Goal: Task Accomplishment & Management: Use online tool/utility

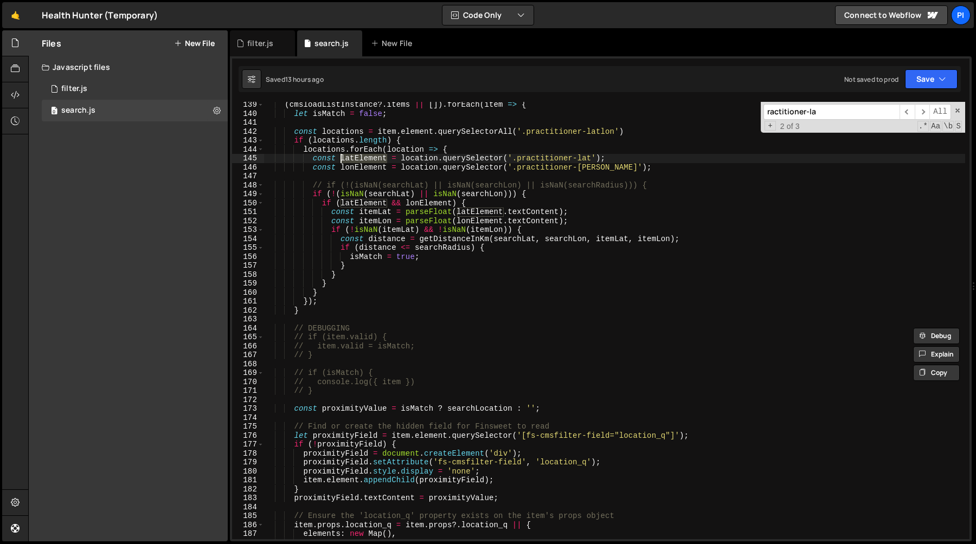
scroll to position [1236, 0]
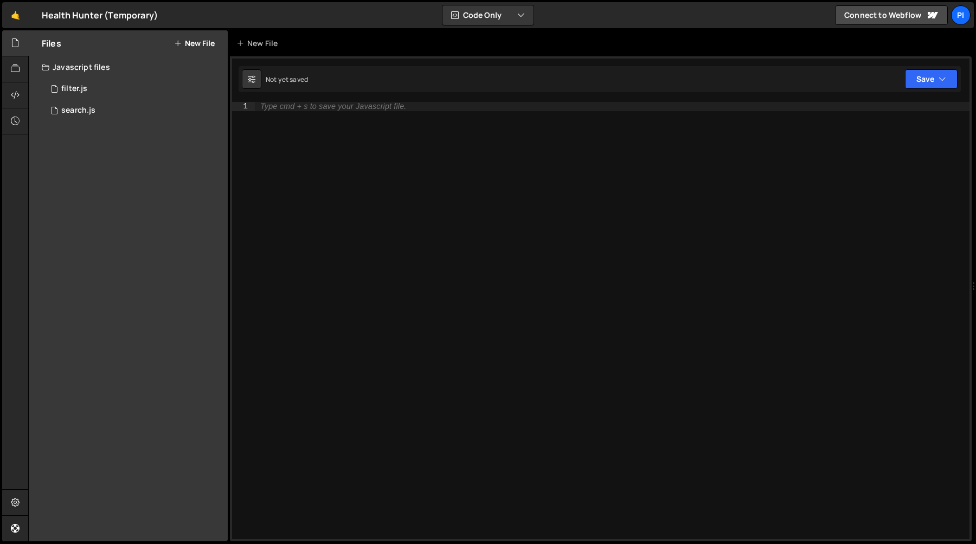
drag, startPoint x: 606, startPoint y: 150, endPoint x: 976, endPoint y: 217, distance: 375.9
click at [976, 217] on div at bounding box center [974, 286] width 4 height 512
click at [457, 132] on div "Type cmd + s to save your Javascript file." at bounding box center [612, 330] width 715 height 456
click at [151, 98] on div "0 filter.js 0" at bounding box center [135, 89] width 186 height 22
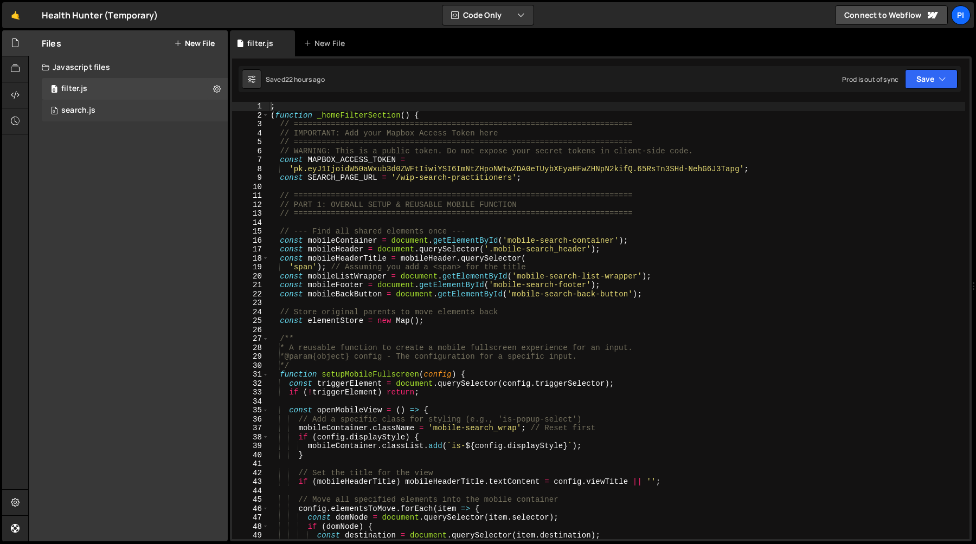
click at [151, 115] on div "0 search.js 0" at bounding box center [135, 111] width 186 height 22
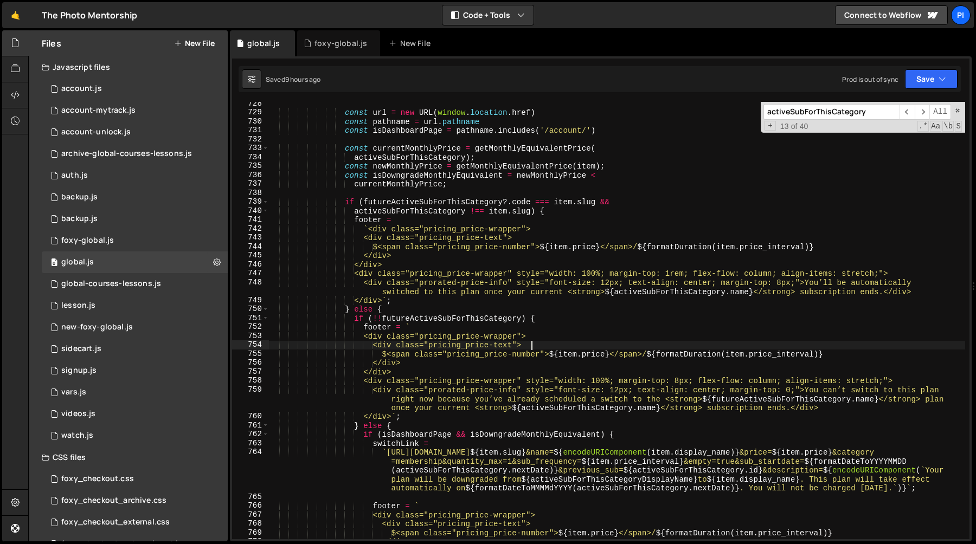
scroll to position [1024, 0]
click at [958, 115] on div "activeSubForThisCategory ​ ​ All Replace All + 13 of 40 .* Aa \b S" at bounding box center [863, 117] width 204 height 31
click at [956, 110] on span at bounding box center [958, 111] width 8 height 8
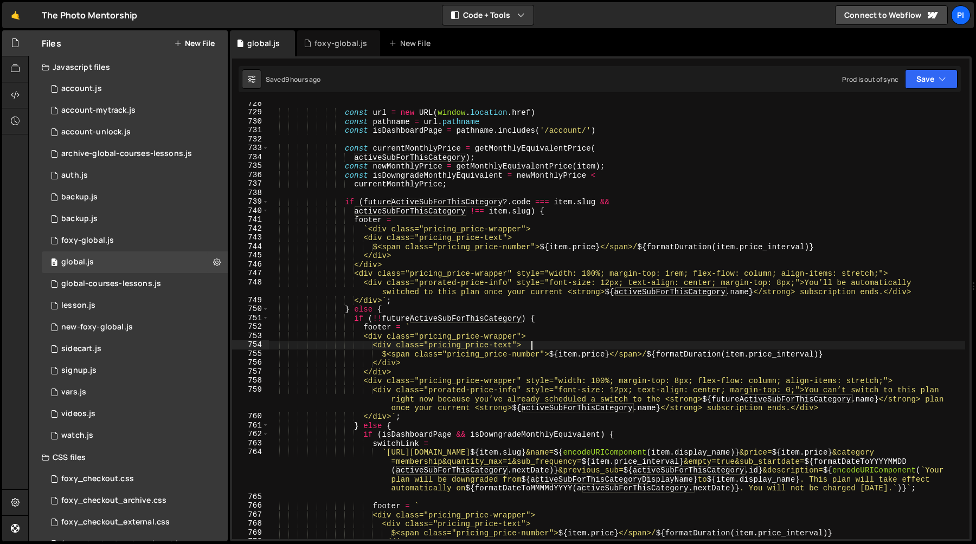
click at [696, 132] on div "const url = new URL ( window . location . href ) const pathname = url . pathnam…" at bounding box center [616, 327] width 697 height 456
type textarea "const isDashboardPage = pathname.includes('/account/')"
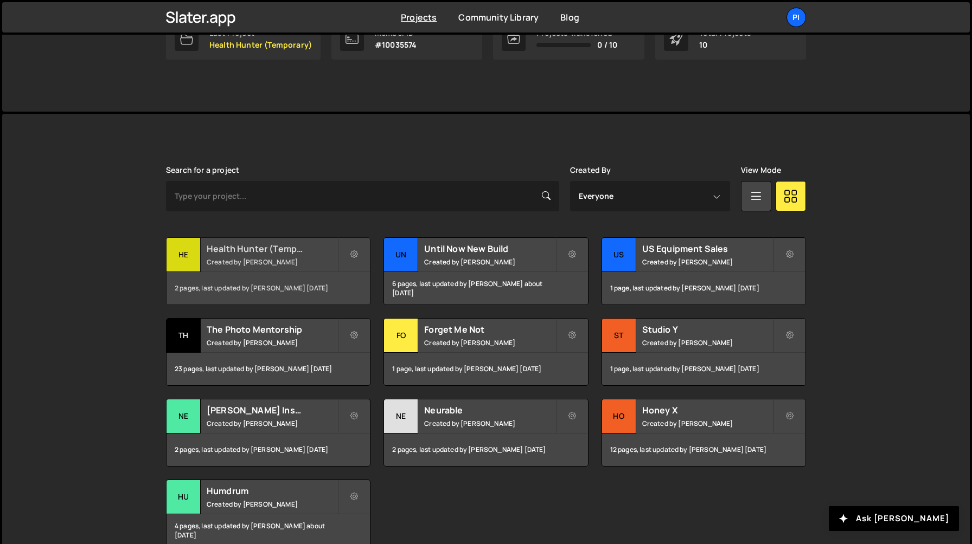
scroll to position [256, 0]
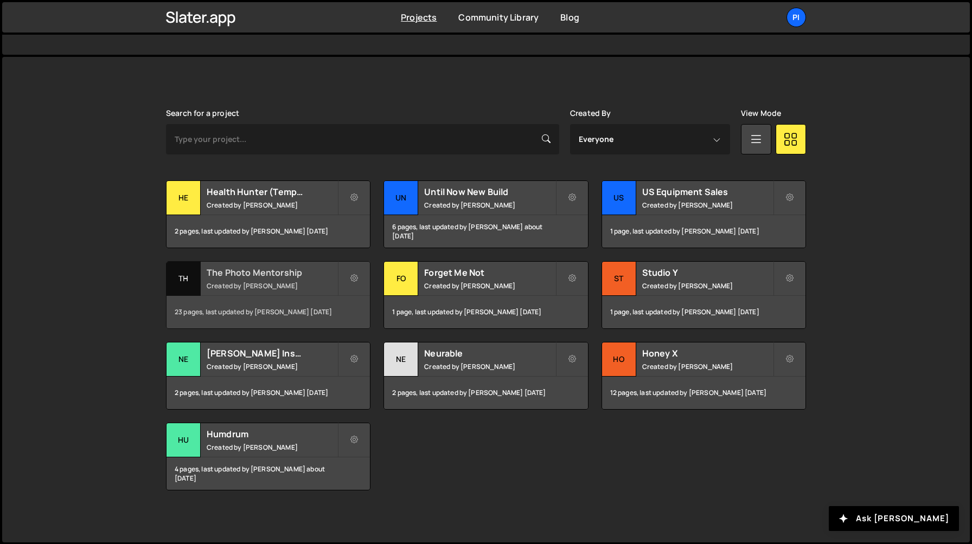
click at [292, 279] on div "The Photo Mentorship Created by Richard Burles" at bounding box center [267, 279] width 203 height 34
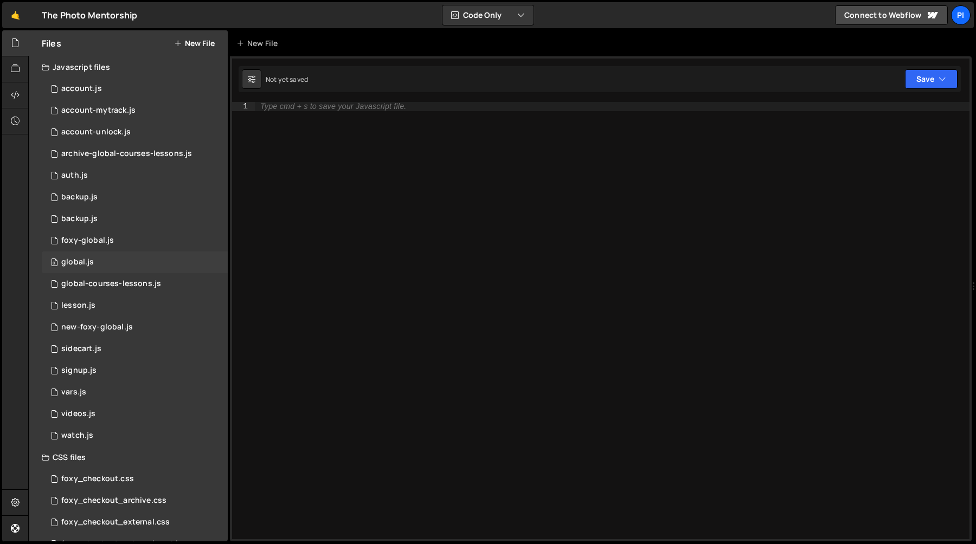
click at [89, 263] on div "global.js" at bounding box center [77, 263] width 33 height 10
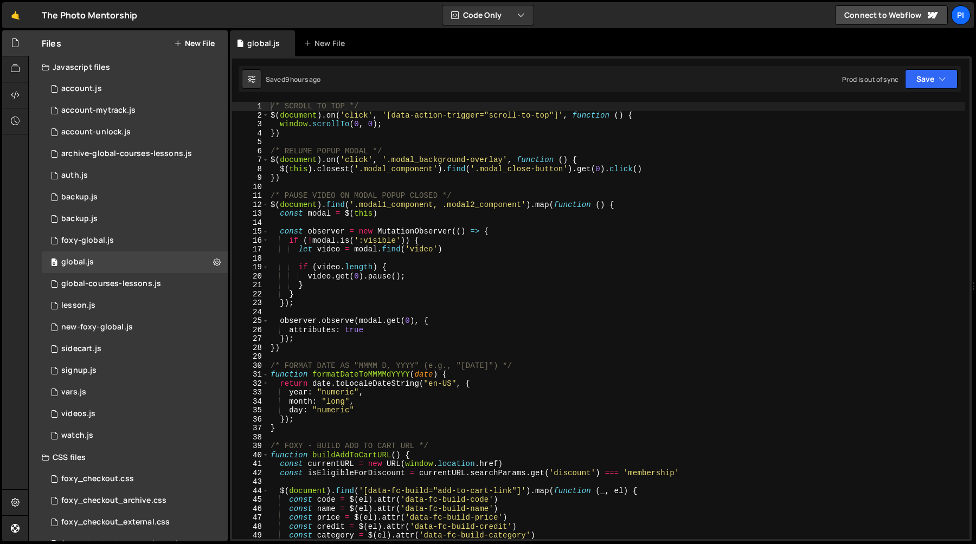
scroll to position [1024, 0]
click at [99, 241] on div "foxy-global.js" at bounding box center [87, 241] width 53 height 10
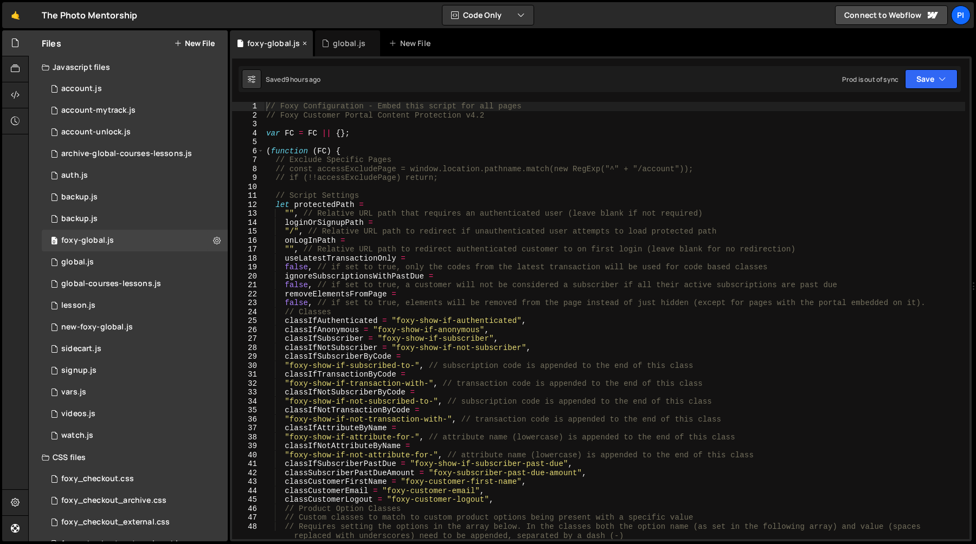
scroll to position [562, 0]
click at [333, 46] on div "global.js" at bounding box center [349, 43] width 33 height 11
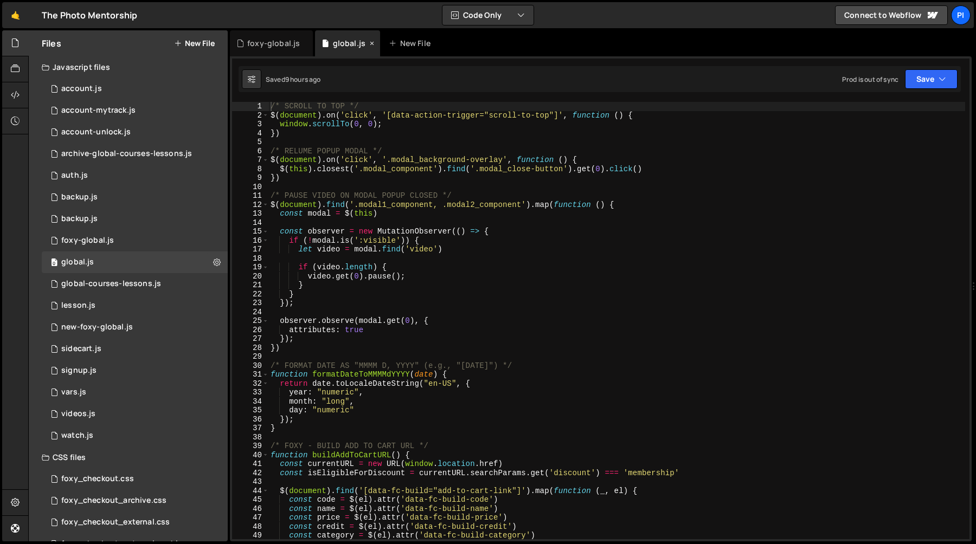
scroll to position [1024, 0]
type textarea "})"
click at [351, 180] on div "/* SCROLL TO TOP */ $ ( document ) . on ( 'click' , '[data-action-trigger="scro…" at bounding box center [616, 330] width 697 height 456
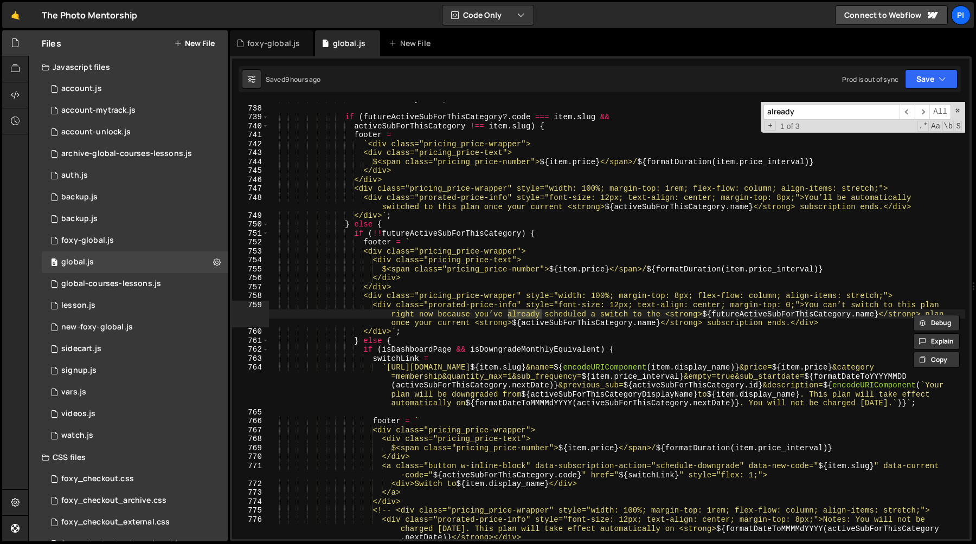
scroll to position [6799, 0]
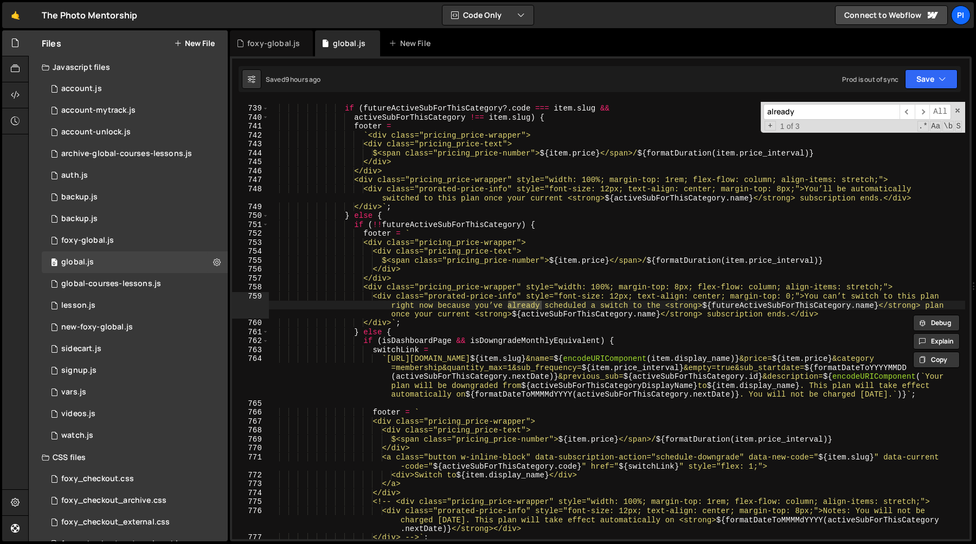
type input "already"
click at [493, 307] on div "if ( futureActiveSubForThisCategory ?. code === item . slug && activeSubForThis…" at bounding box center [616, 323] width 697 height 456
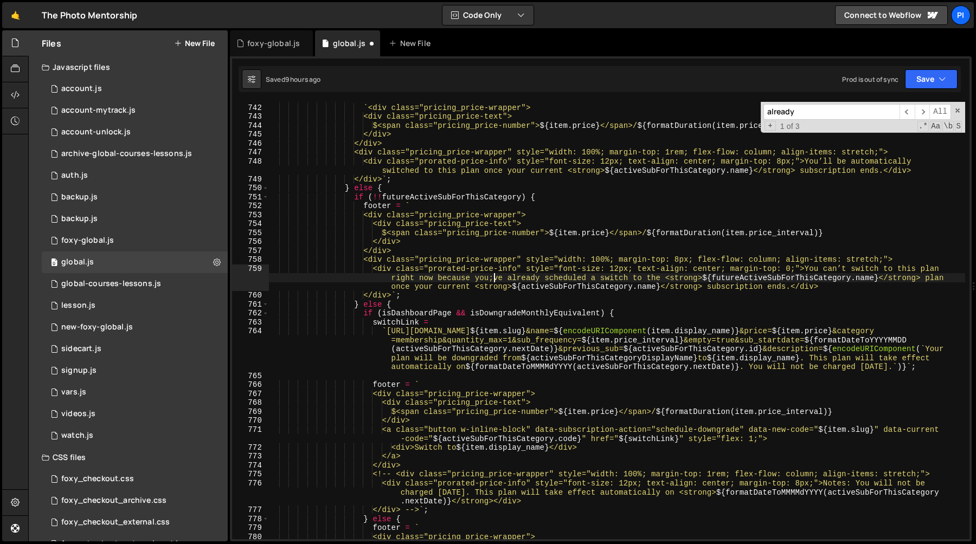
scroll to position [6833, 0]
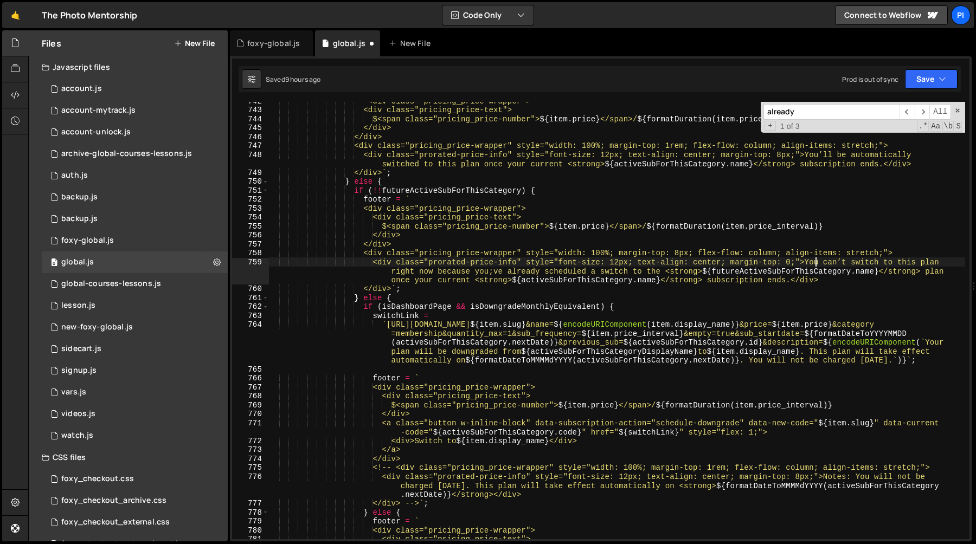
click at [816, 263] on div "` <div class="pricing_price-wrapper"> <div class="pricing_price-text"> $<span c…" at bounding box center [616, 325] width 697 height 456
click at [665, 272] on div "` <div class="pricing_price-wrapper"> <div class="pricing_price-text"> $<span c…" at bounding box center [616, 325] width 697 height 456
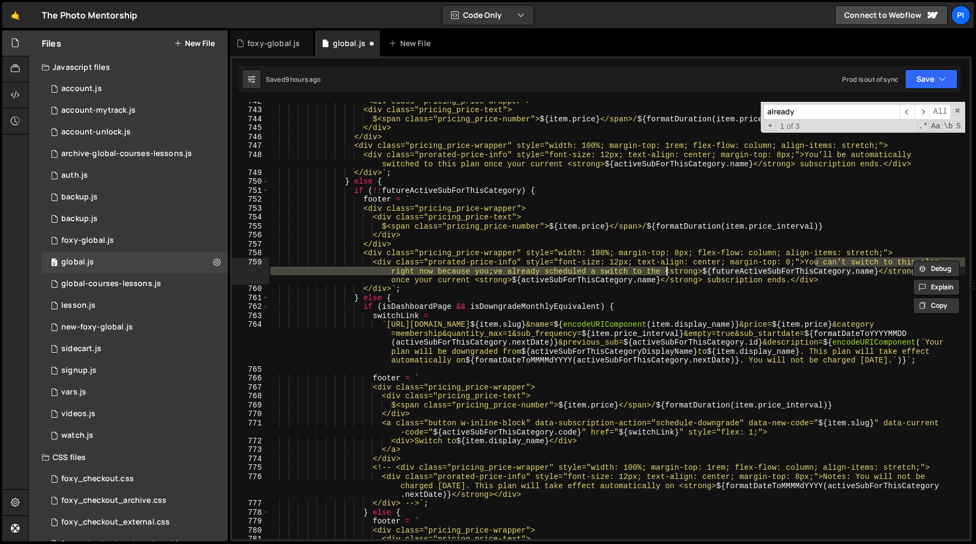
paste textarea "’ve already scheduled a TPM subscription."
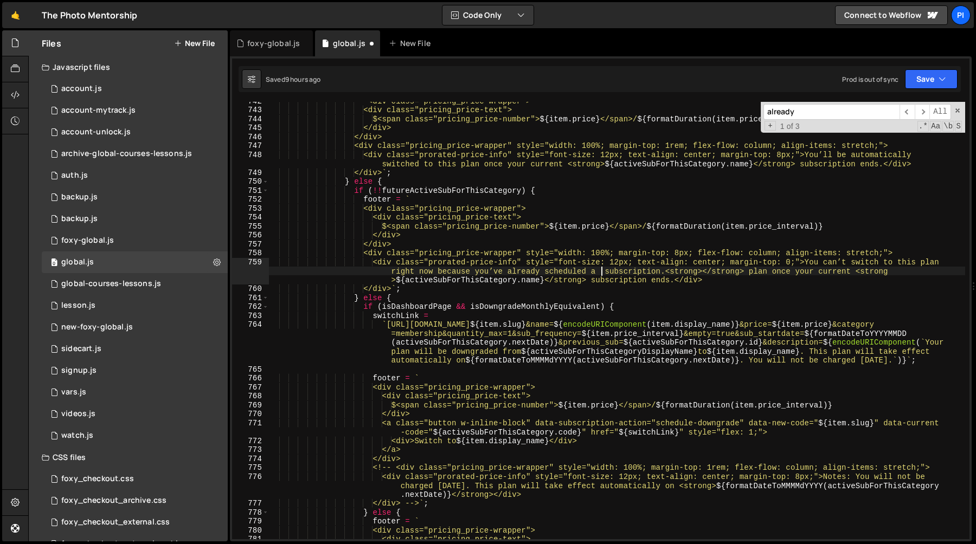
paste textarea "${[DOMAIN_NAME]}"
click at [882, 274] on div "` <div class="pricing_price-wrapper"> <div class="pricing_price-text"> $<span c…" at bounding box center [616, 325] width 697 height 456
click at [842, 274] on div "` <div class="pricing_price-wrapper"> <div class="pricing_price-text"> $<span c…" at bounding box center [616, 325] width 697 height 456
click at [924, 273] on div "` <div class="pricing_price-wrapper"> <div class="pricing_price-text"> $<span c…" at bounding box center [616, 325] width 697 height 456
click at [604, 273] on div "` <div class="pricing_price-wrapper"> <div class="pricing_price-text"> $<span c…" at bounding box center [616, 325] width 697 height 456
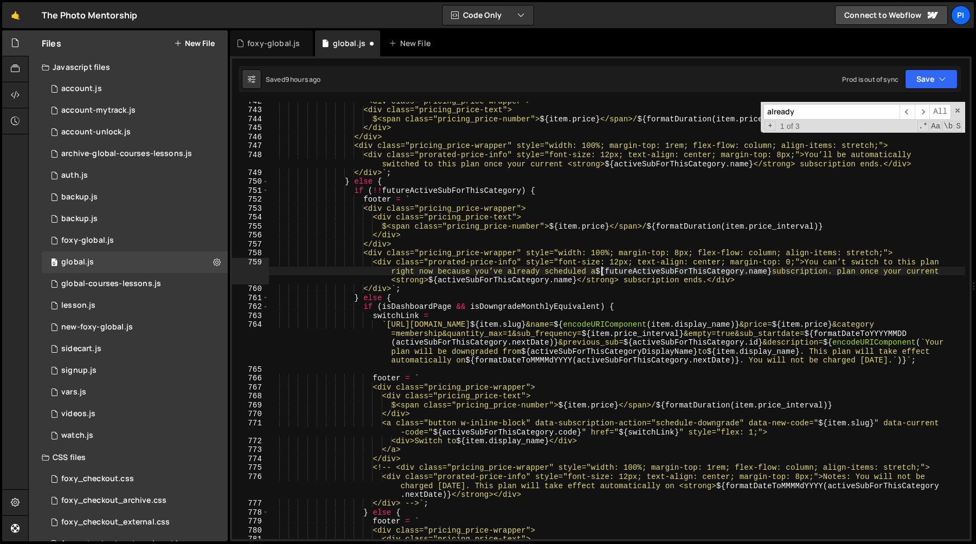
paste textarea "<strong></strong>"
click at [816, 272] on div "` <div class="pricing_price-wrapper"> <div class="pricing_price-text"> $<span c…" at bounding box center [616, 325] width 697 height 456
paste textarea "</strong>"
click at [925, 274] on div "` <div class="pricing_price-wrapper"> <div class="pricing_price-text"> $<span c…" at bounding box center [616, 325] width 697 height 456
click at [791, 284] on div "` <div class="pricing_price-wrapper"> <div class="pricing_price-text"> $<span c…" at bounding box center [616, 325] width 697 height 456
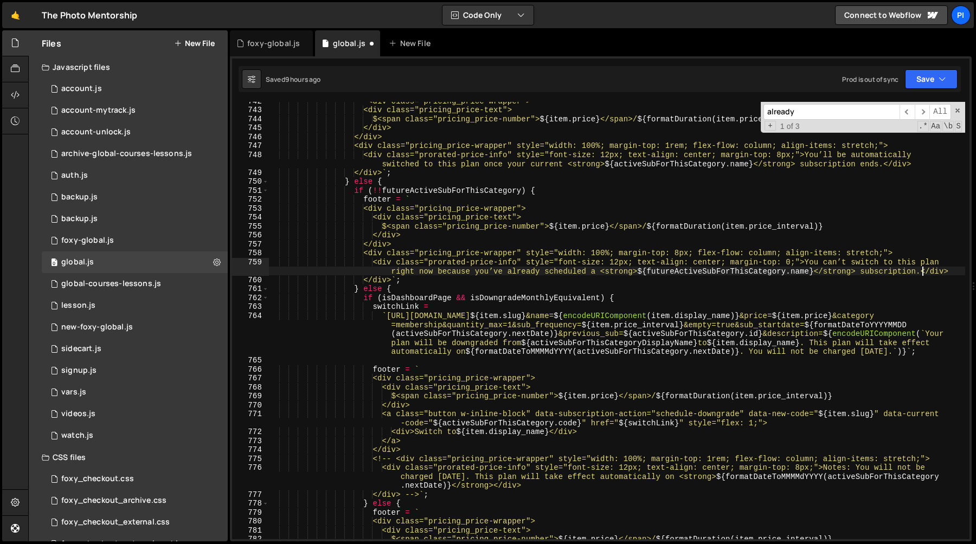
click at [680, 272] on div "` <div class="pricing_price-wrapper"> <div class="pricing_price-text"> $<span c…" at bounding box center [616, 325] width 697 height 456
click at [802, 266] on div "` <div class="pricing_price-wrapper"> <div class="pricing_price-text"> $<span c…" at bounding box center [616, 325] width 697 height 456
click at [802, 271] on div "` <div class="pricing_price-wrapper"> <div class="pricing_price-text"> $<span c…" at bounding box center [616, 325] width 697 height 456
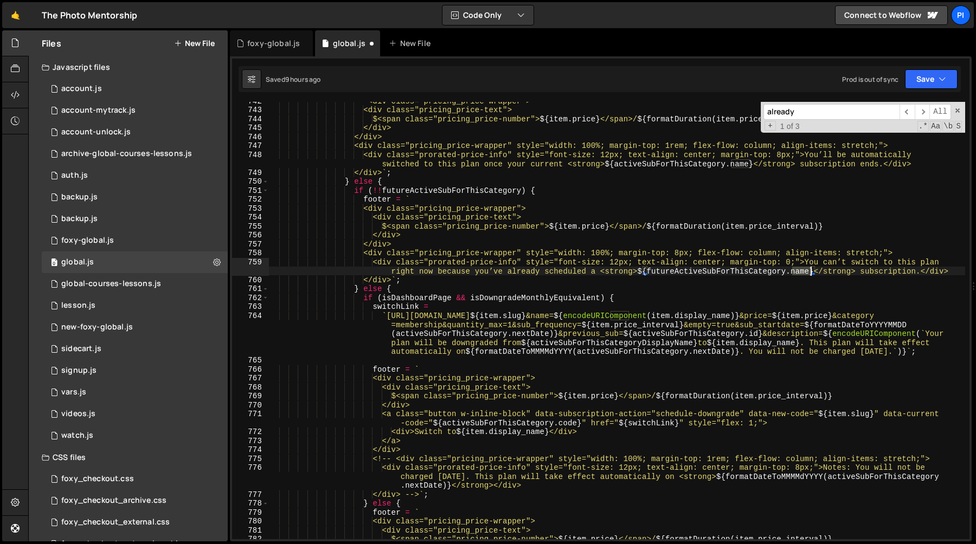
click at [802, 271] on div "` <div class="pricing_price-wrapper"> <div class="pricing_price-text"> $<span c…" at bounding box center [616, 325] width 697 height 456
click at [751, 271] on div "` <div class="pricing_price-wrapper"> <div class="pricing_price-text"> $<span c…" at bounding box center [616, 325] width 697 height 456
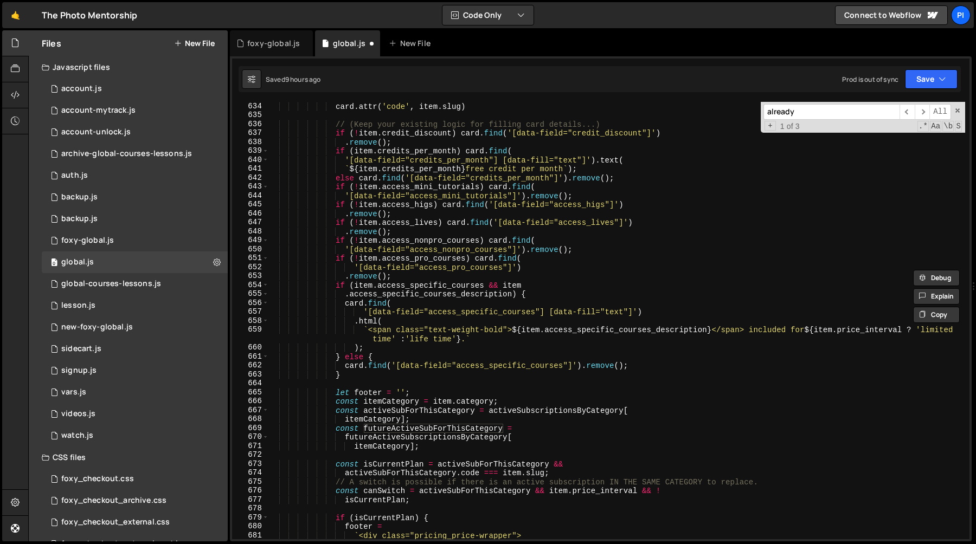
scroll to position [5749, 0]
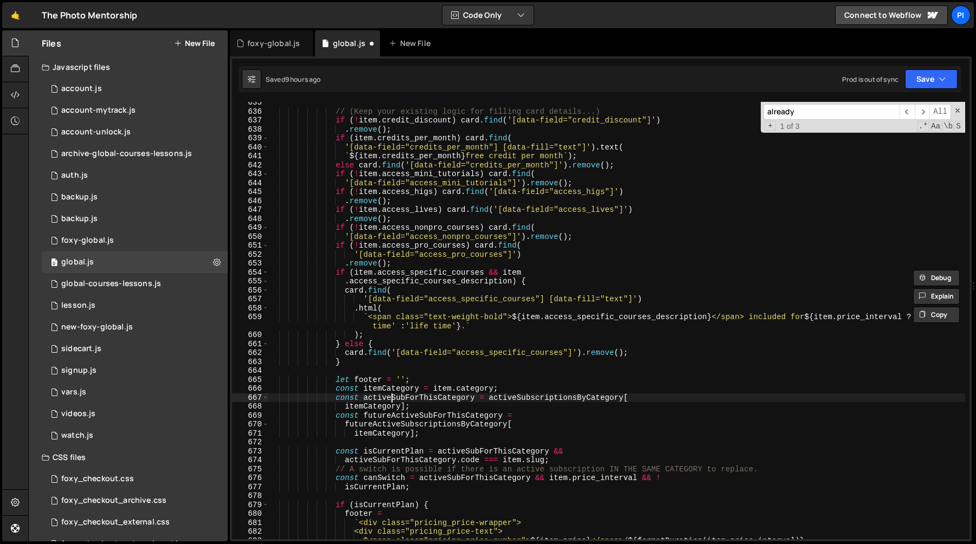
click at [391, 401] on div "// (Keep your existing logic for filling card details...) if ( ! item . credit_…" at bounding box center [616, 326] width 697 height 456
click at [548, 400] on div "// (Keep your existing logic for filling card details...) if ( ! item . credit_…" at bounding box center [616, 326] width 697 height 456
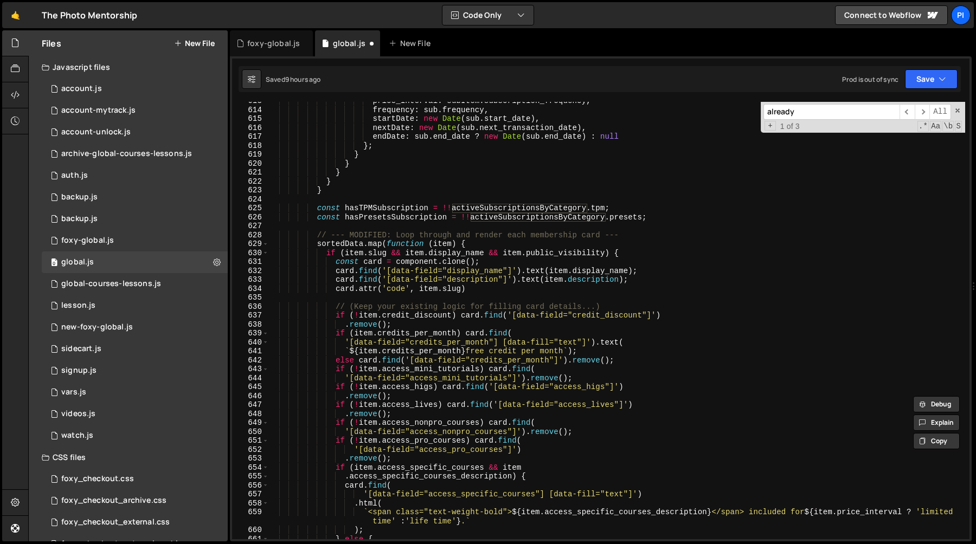
scroll to position [5677, 0]
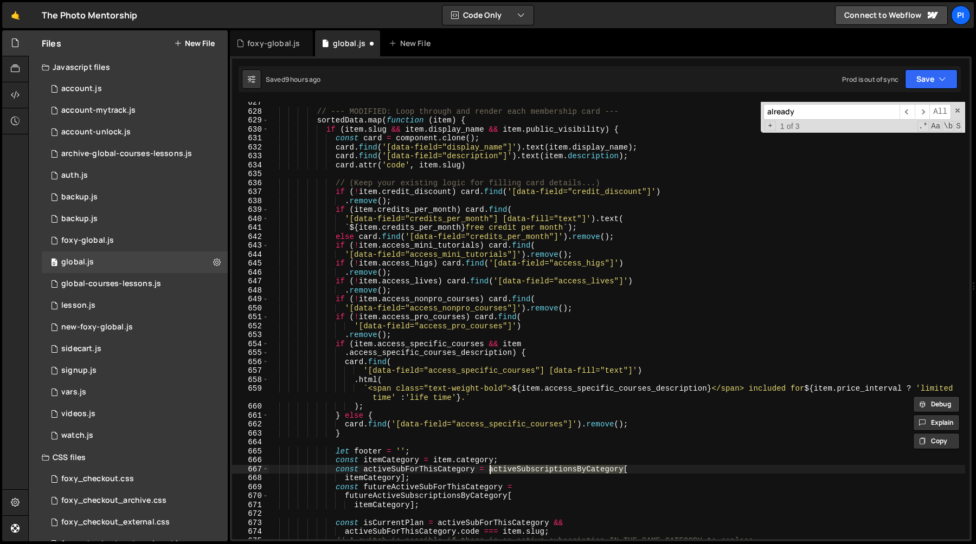
click at [542, 470] on div "// --- MODIFIED: Loop through and render each membership card --- sortedData . …" at bounding box center [616, 321] width 697 height 438
click at [542, 470] on div "// --- MODIFIED: Loop through and render each membership card --- sortedData . …" at bounding box center [616, 326] width 697 height 456
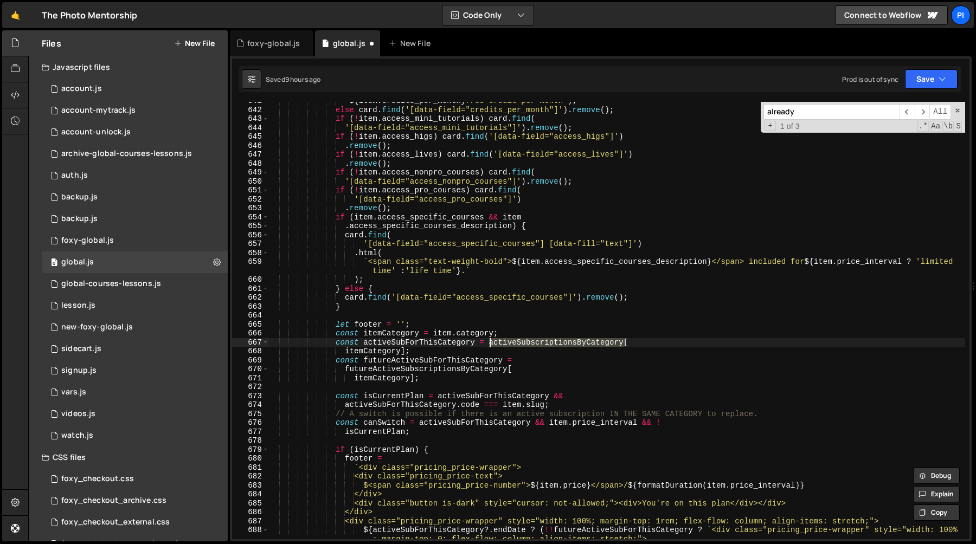
scroll to position [5980, 0]
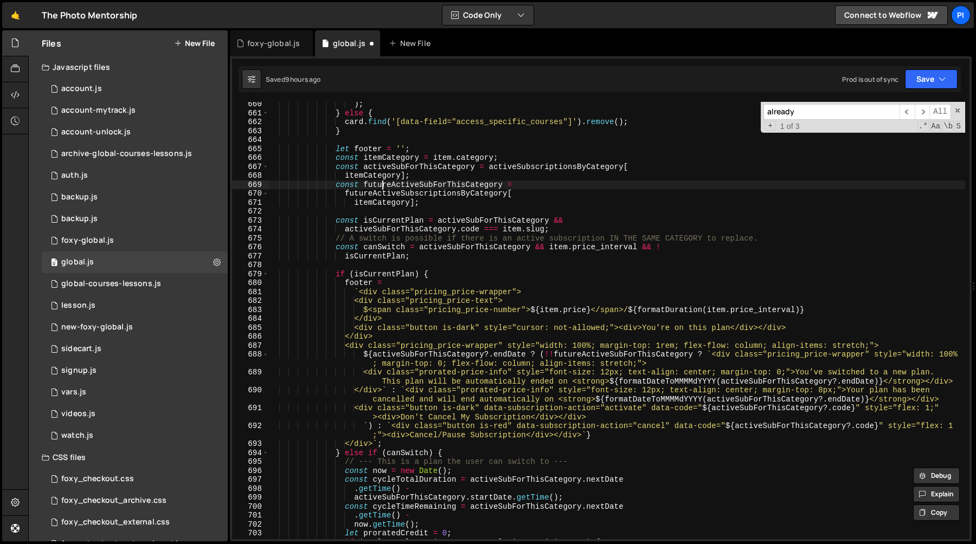
click at [382, 181] on div ") ; } else { card . find ( '[data-field="access_specific_courses"]' ) . remove …" at bounding box center [616, 328] width 697 height 456
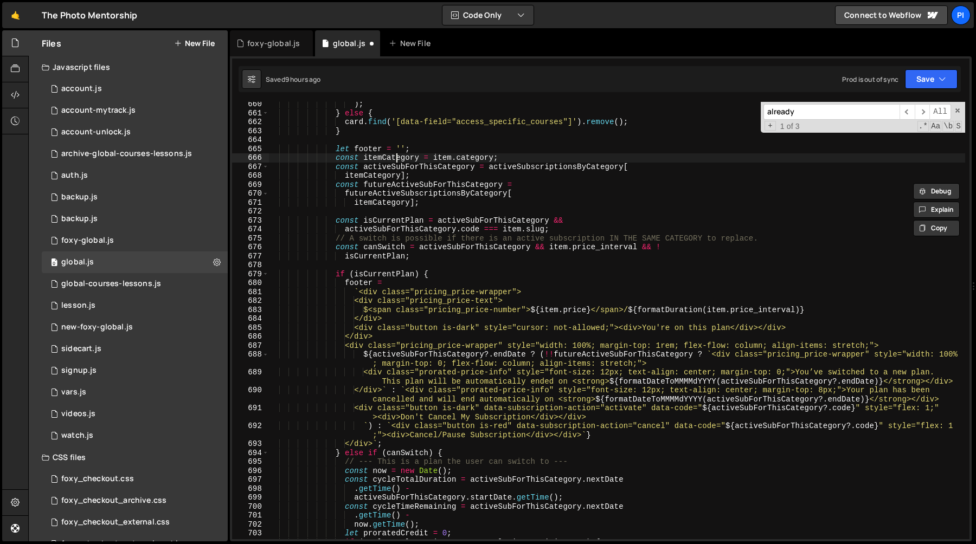
click at [396, 156] on div ") ; } else { card . find ( '[data-field="access_specific_courses"]' ) . remove …" at bounding box center [616, 328] width 697 height 456
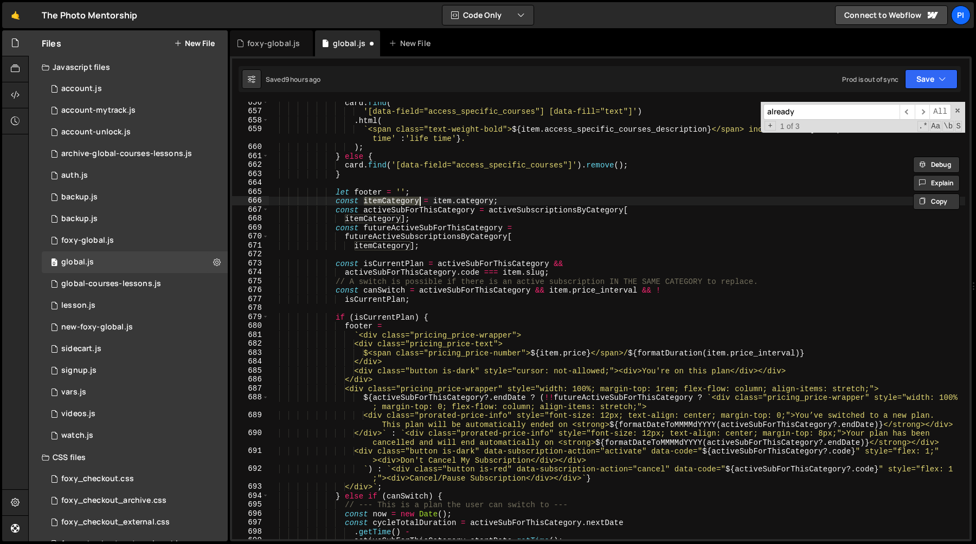
scroll to position [5934, 0]
click at [439, 209] on div "card . find ( '[data-field="access_specific_courses"] [data-fill="text"]' ) . h…" at bounding box center [616, 328] width 697 height 456
type textarea "const activeSubForThisCategory = activeSubscriptionsByCategory["
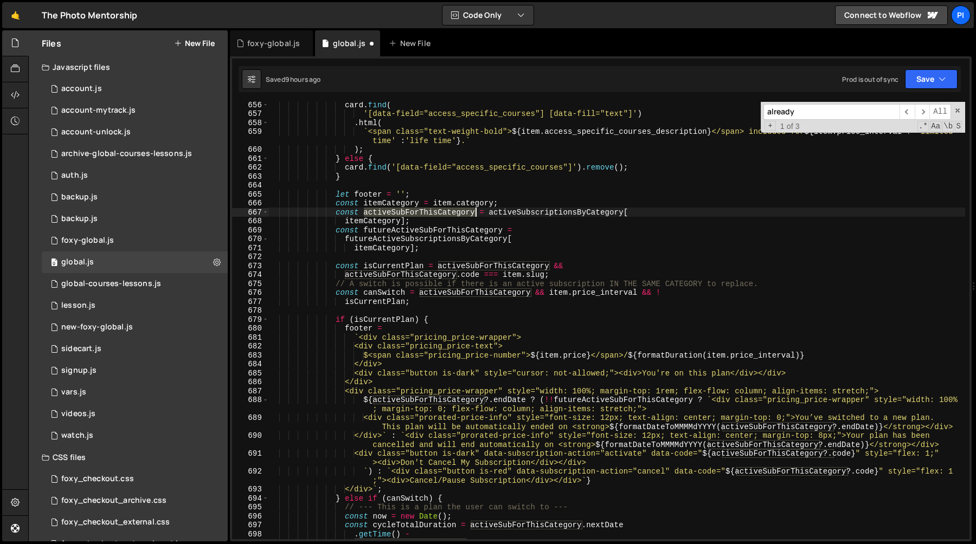
click at [439, 209] on div "card . find ( '[data-field="access_specific_courses"] [data-fill="text"]' ) . h…" at bounding box center [616, 328] width 697 height 456
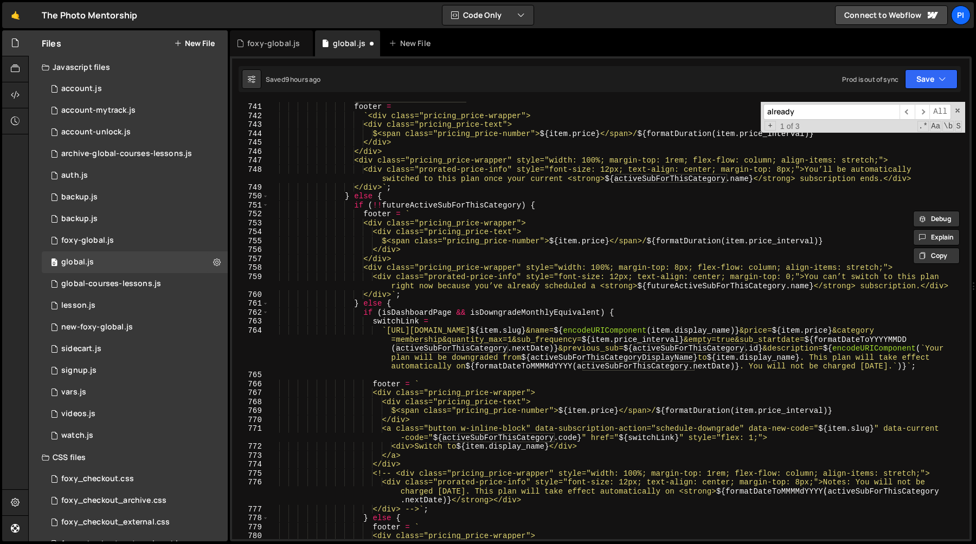
scroll to position [6899, 0]
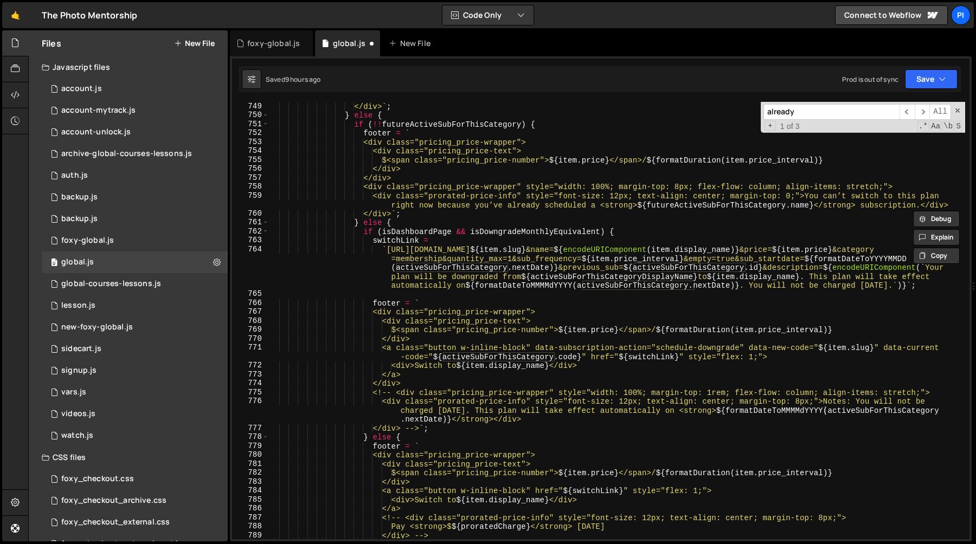
click at [568, 296] on div "</div> ` ; } else { if ( !! futureActiveSubForThisCategory ) { footer = ` <div …" at bounding box center [616, 330] width 697 height 456
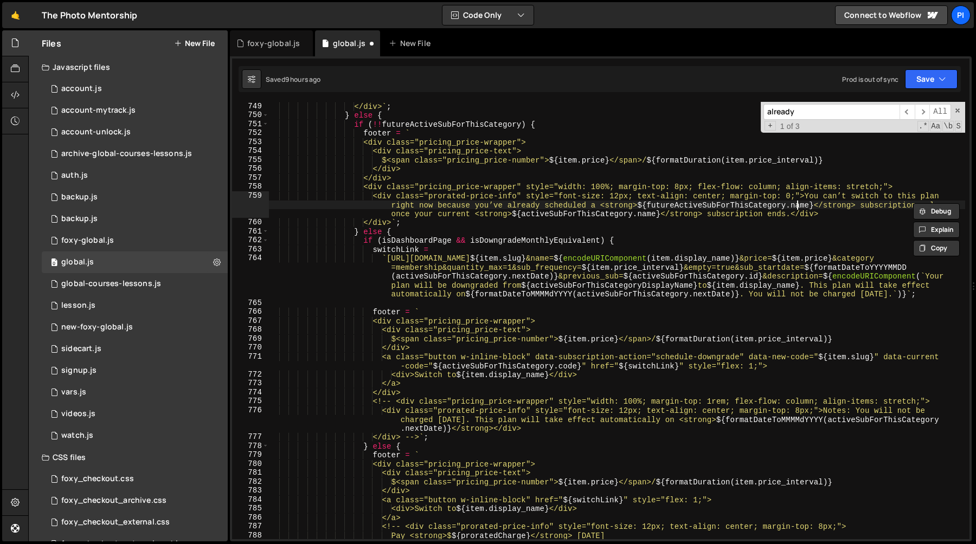
click at [797, 204] on div "</div> ` ; } else { if ( !! futureActiveSubForThisCategory ) { footer = ` <div …" at bounding box center [616, 330] width 697 height 456
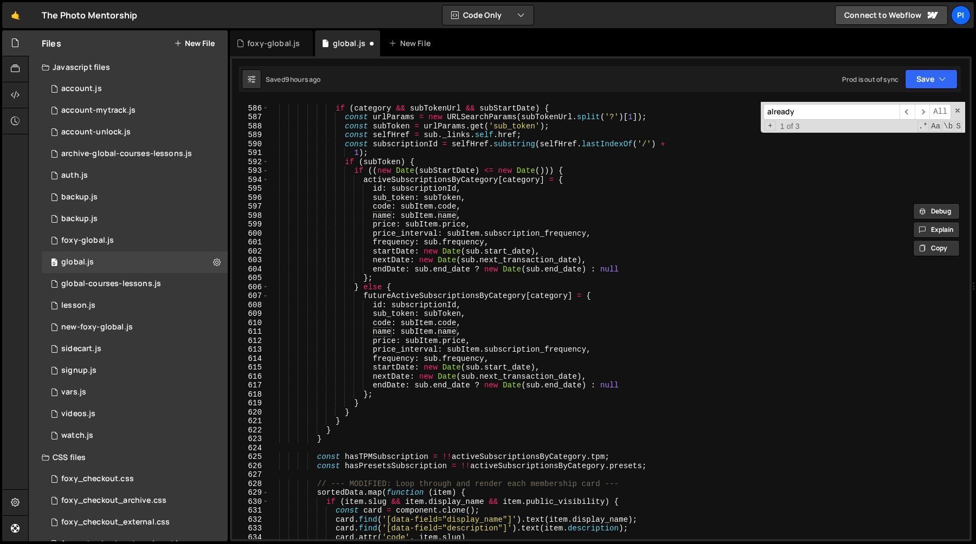
scroll to position [5304, 0]
click at [542, 299] on div "if ( category && subTokenUrl && subStartDate ) { const urlParams = new URLSearc…" at bounding box center [616, 323] width 697 height 456
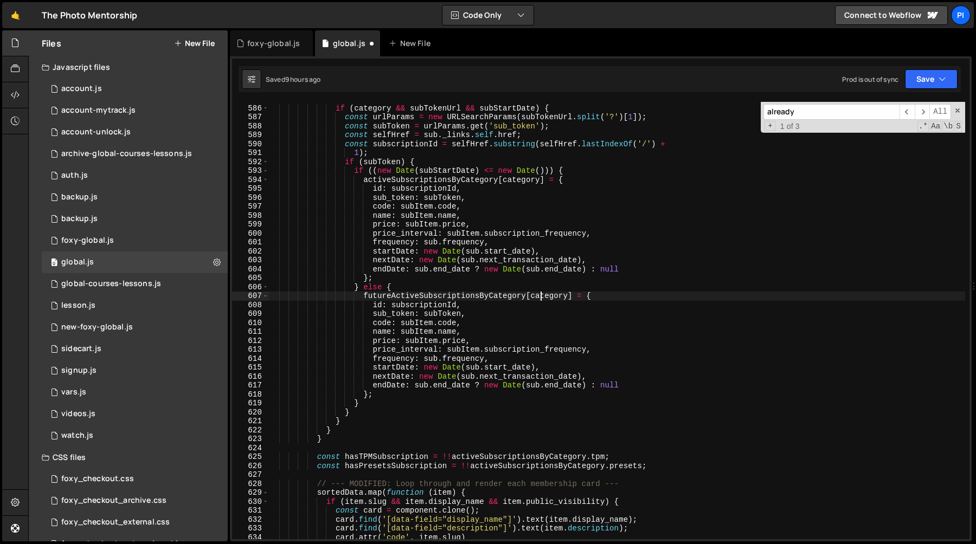
click at [542, 299] on div "if ( category && subTokenUrl && subStartDate ) { const urlParams = new URLSearc…" at bounding box center [616, 323] width 697 height 456
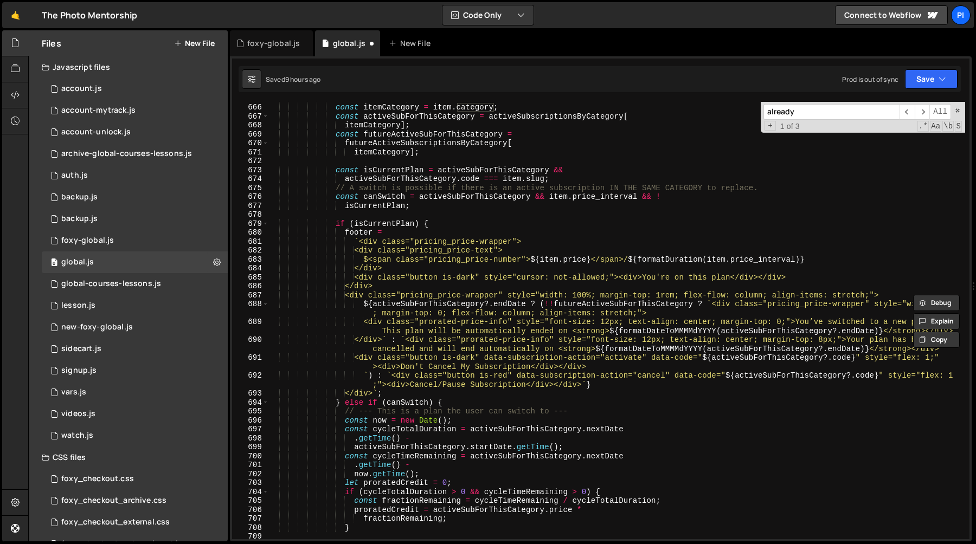
scroll to position [6028, 0]
click at [868, 169] on div "let footer = '' ; const itemCategory = item . category ; const activeSubForThis…" at bounding box center [616, 324] width 697 height 456
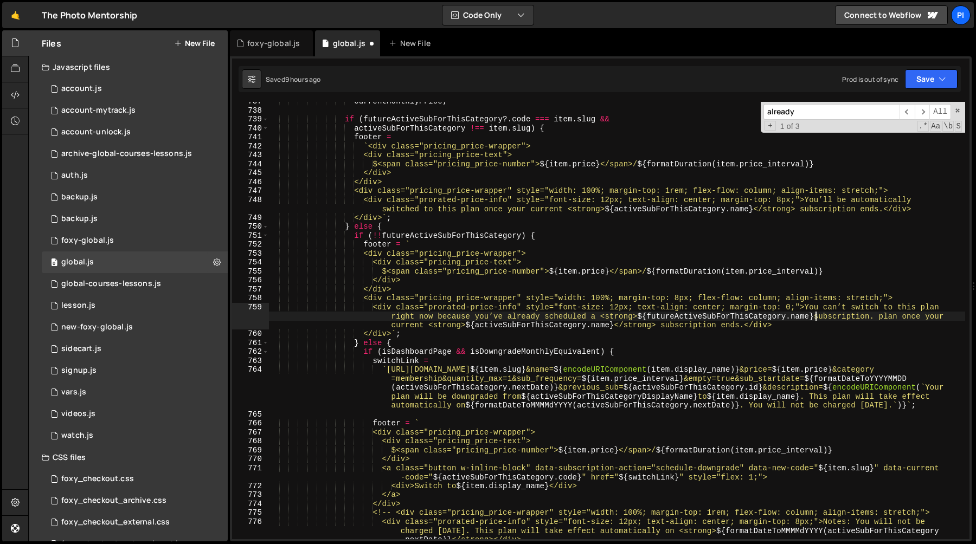
scroll to position [6788, 0]
click at [800, 318] on div "currentMonthlyPrice ; if ( futureActiveSubForThisCategory ?. code === item . sl…" at bounding box center [616, 333] width 697 height 473
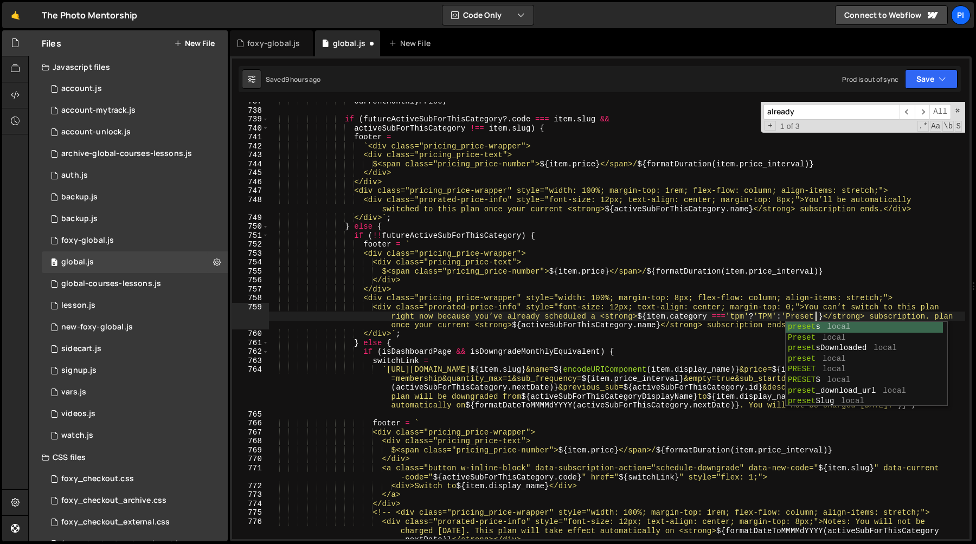
scroll to position [0, 78]
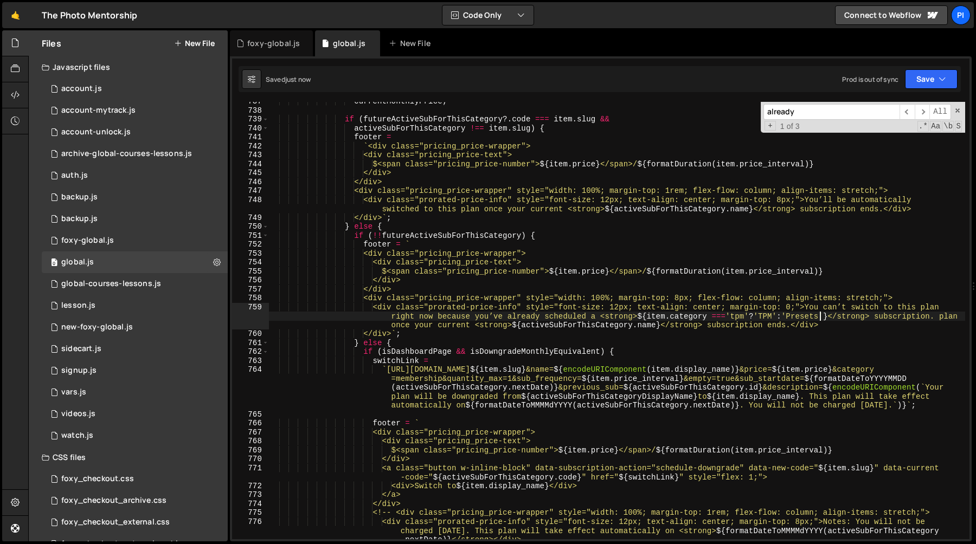
click at [786, 318] on div "currentMonthlyPrice ; if ( futureActiveSubForThisCategory ?. code === item . sl…" at bounding box center [616, 333] width 697 height 473
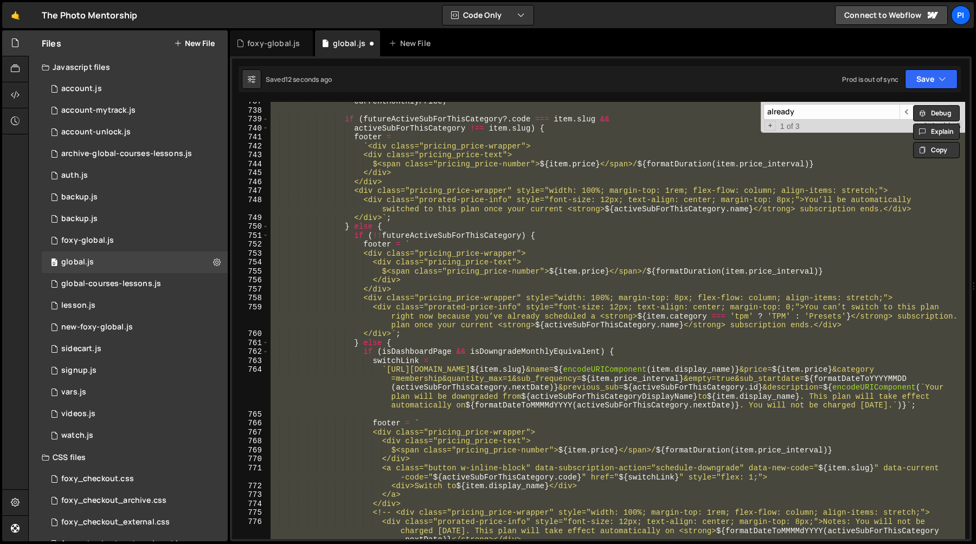
click at [818, 309] on div "currentMonthlyPrice ; if ( futureActiveSubForThisCategory ?. code === item . sl…" at bounding box center [616, 321] width 697 height 438
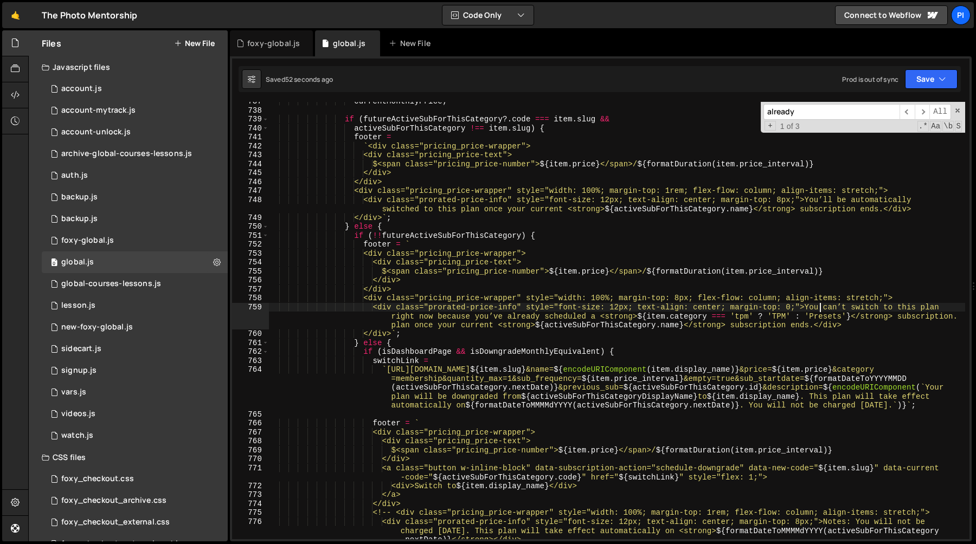
click at [391, 328] on div "currentMonthlyPrice ; if ( futureActiveSubForThisCategory ?. code === item . sl…" at bounding box center [616, 333] width 697 height 473
click at [816, 328] on div "currentMonthlyPrice ; if ( futureActiveSubForThisCategory ?. code === item . sl…" at bounding box center [616, 333] width 697 height 473
click at [693, 299] on div "currentMonthlyPrice ; if ( futureActiveSubForThisCategory ?. code === item . sl…" at bounding box center [616, 333] width 697 height 473
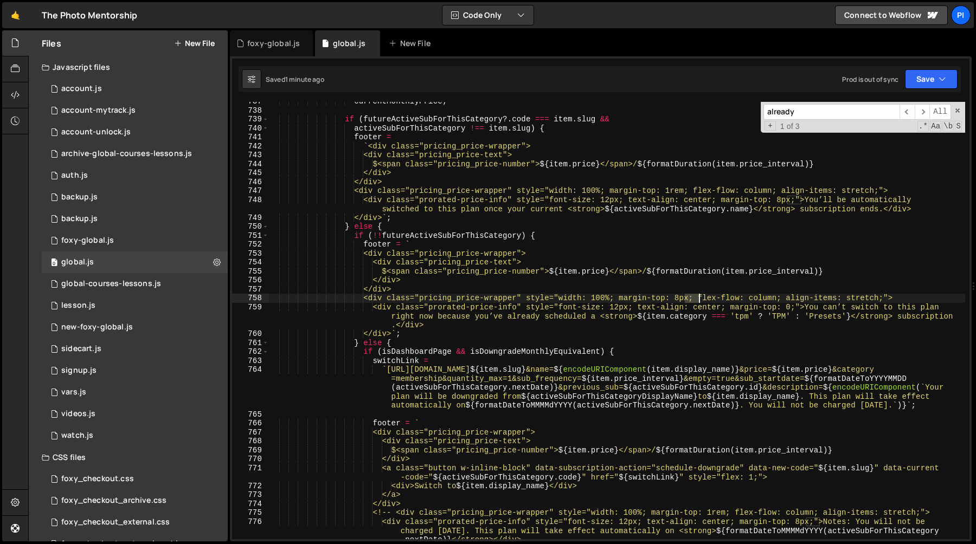
click at [693, 299] on div "currentMonthlyPrice ; if ( futureActiveSubForThisCategory ?. code === item . sl…" at bounding box center [616, 333] width 697 height 473
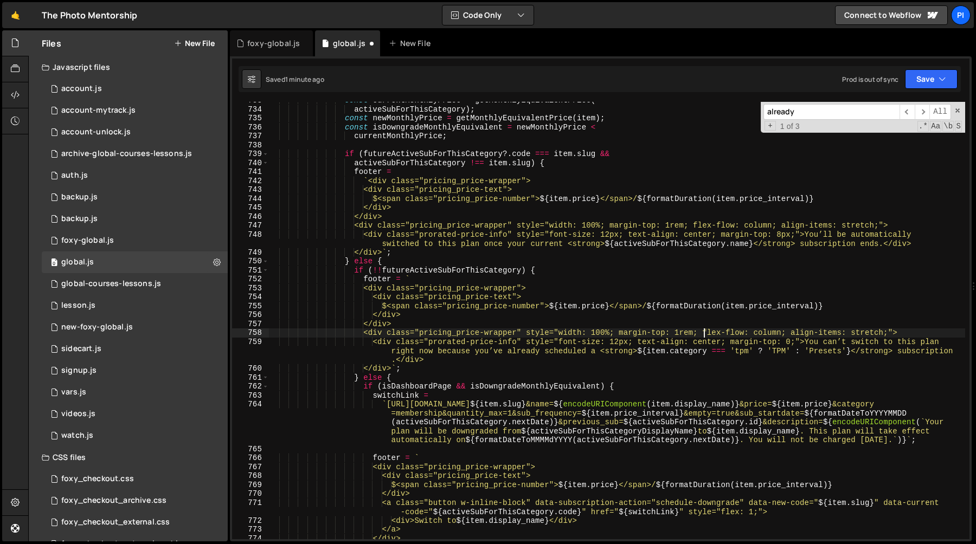
scroll to position [6743, 0]
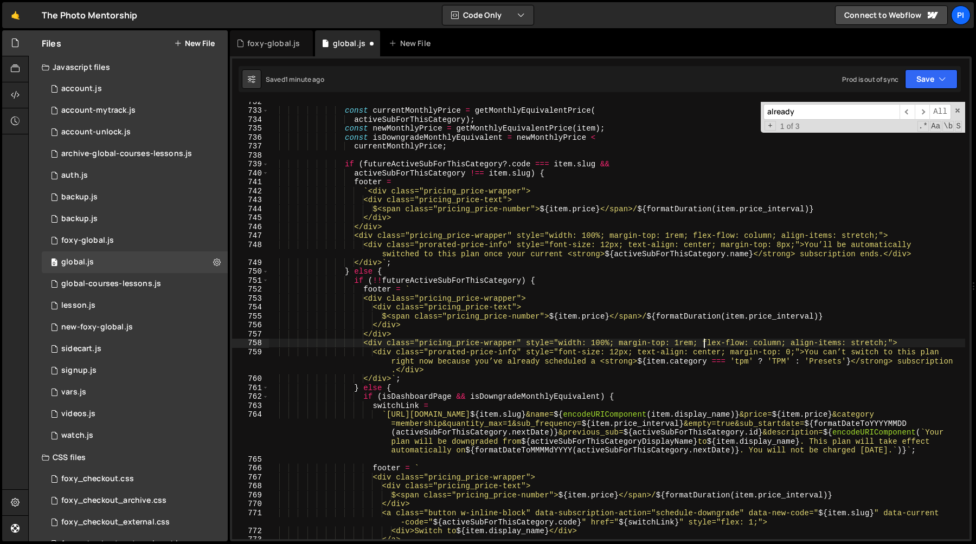
click at [558, 279] on div "const currentMonthlyPrice = getMonthlyEquivalentPrice ( activeSubForThisCategor…" at bounding box center [616, 325] width 697 height 456
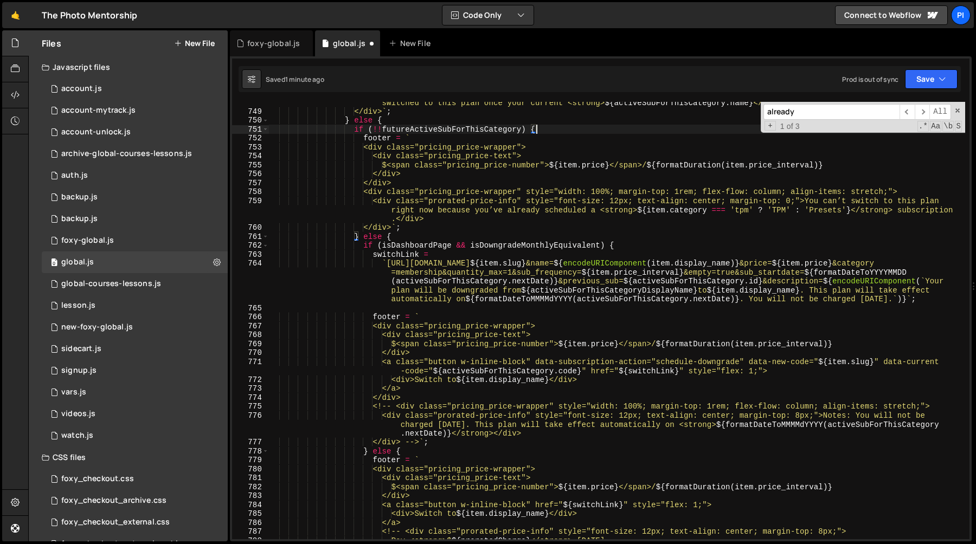
scroll to position [6910, 0]
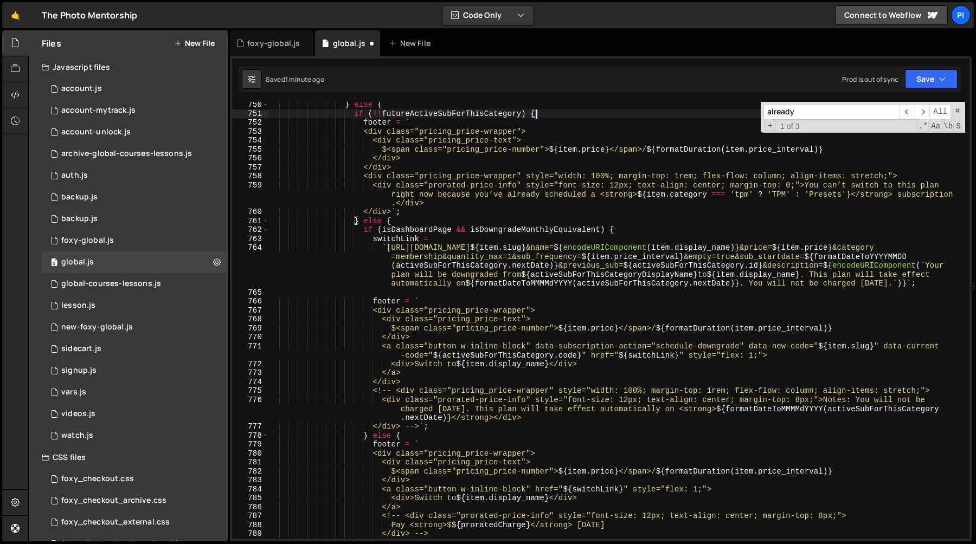
click at [627, 299] on div "} else { if ( !! futureActiveSubForThisCategory ) { footer = ` <div class="pric…" at bounding box center [616, 328] width 697 height 456
type textarea "footer = `"
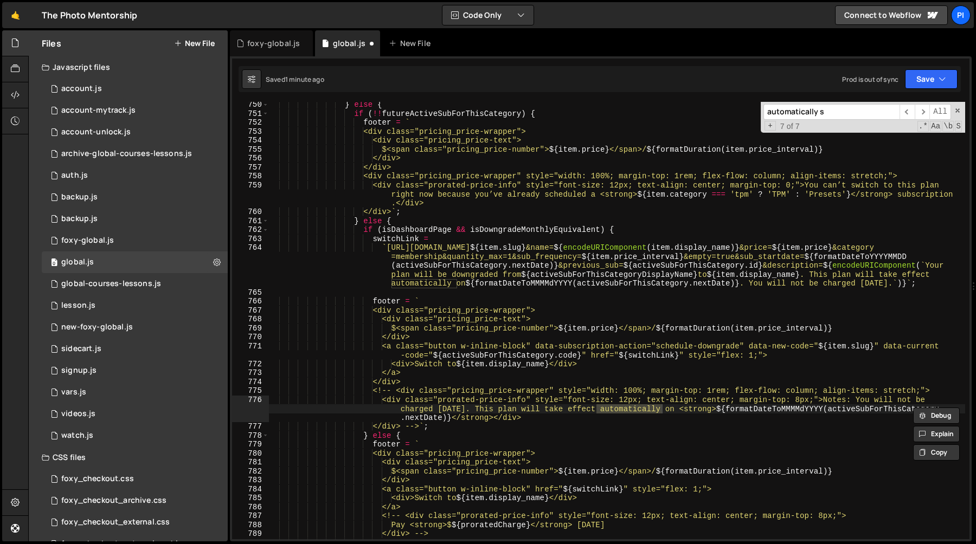
scroll to position [6662, 0]
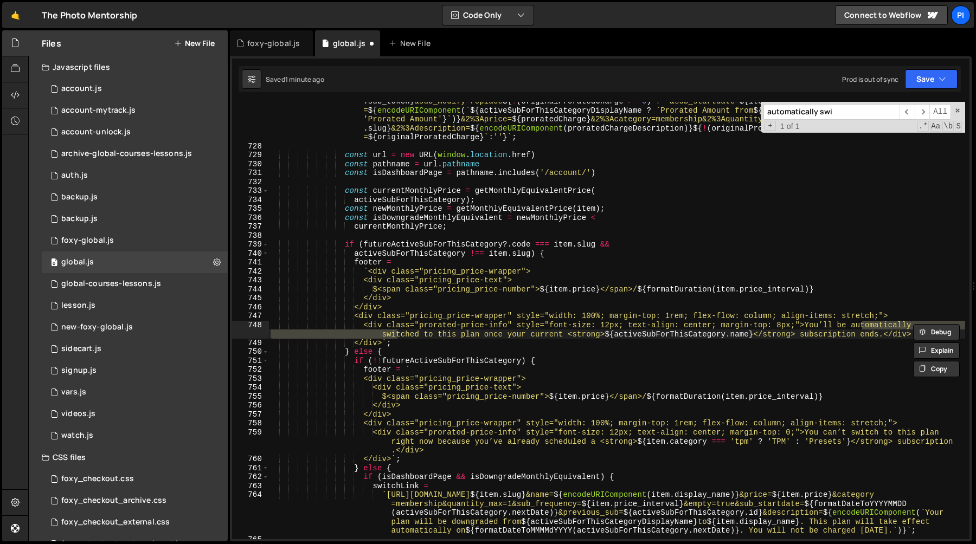
type input "automatically swi"
click at [680, 322] on div "` [URL][DOMAIN_NAME] ${ item . slug } &name= ${ encodeURIComponent ( item . dis…" at bounding box center [616, 333] width 697 height 509
click at [793, 328] on div "` [URL][DOMAIN_NAME] ${ item . slug } &name= ${ encodeURIComponent ( item . dis…" at bounding box center [616, 333] width 697 height 509
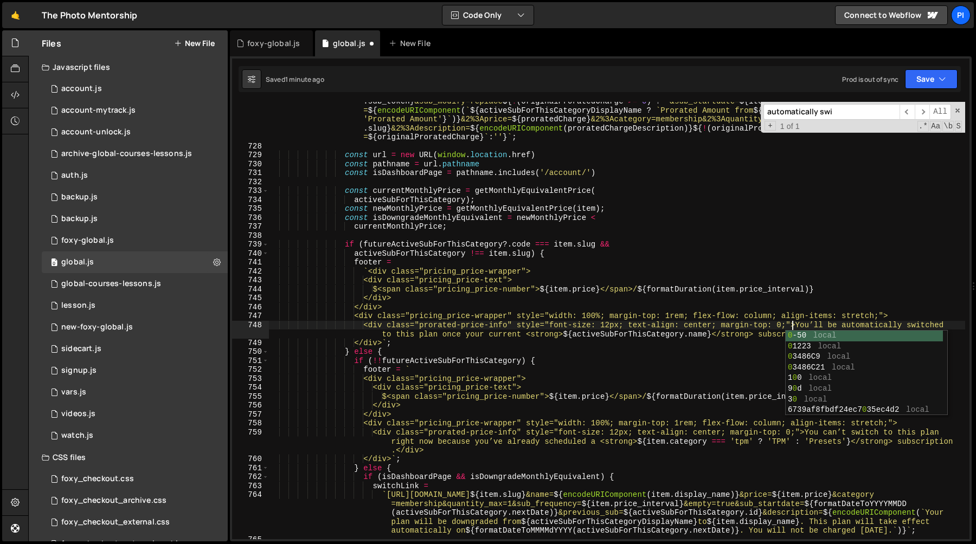
scroll to position [0, 36]
click at [761, 310] on div "` [URL][DOMAIN_NAME] ${ item . slug } &name= ${ encodeURIComponent ( item . dis…" at bounding box center [616, 333] width 697 height 509
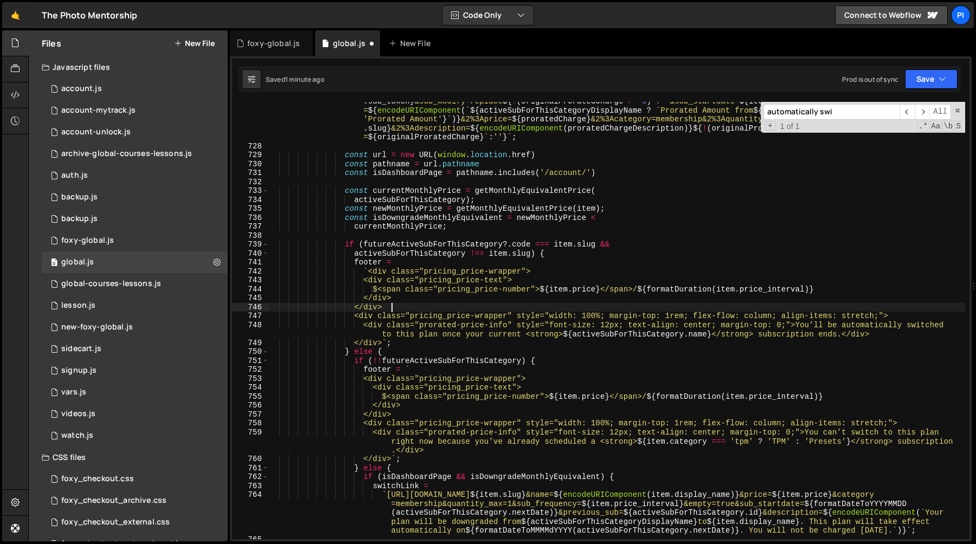
scroll to position [0, 8]
click at [505, 188] on div "` [URL][DOMAIN_NAME] ${ item . slug } &name= ${ encodeURIComponent ( item . dis…" at bounding box center [616, 333] width 697 height 509
type textarea "const currentMonthlyPrice = getMonthlyEquivalentPrice("
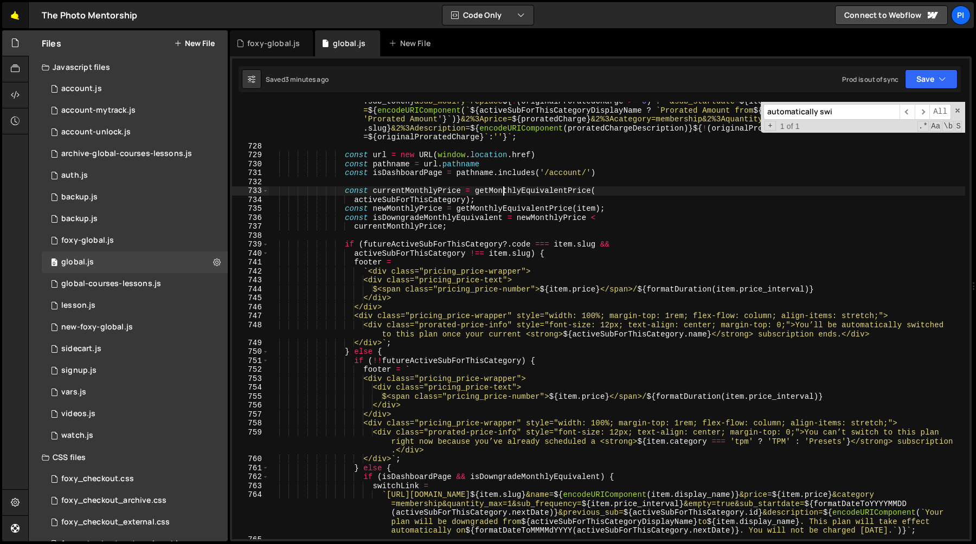
click at [8, 20] on link "🤙" at bounding box center [15, 15] width 27 height 26
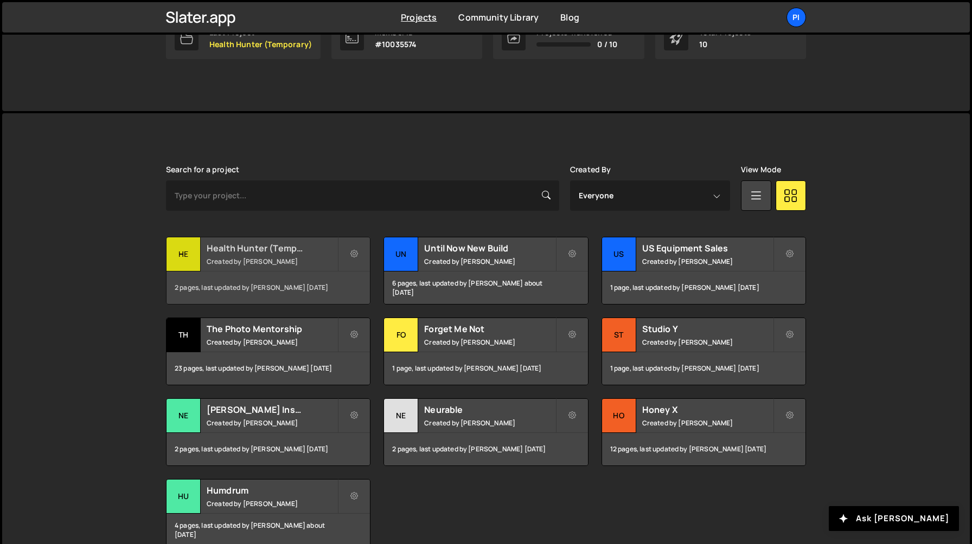
scroll to position [256, 0]
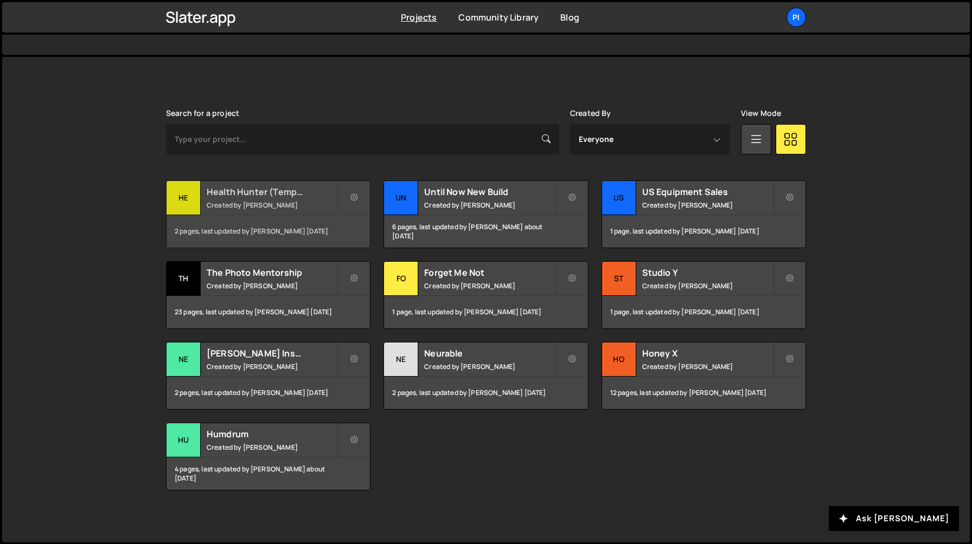
click at [262, 217] on div "2 pages, last updated by [PERSON_NAME] [DATE]" at bounding box center [267, 231] width 203 height 33
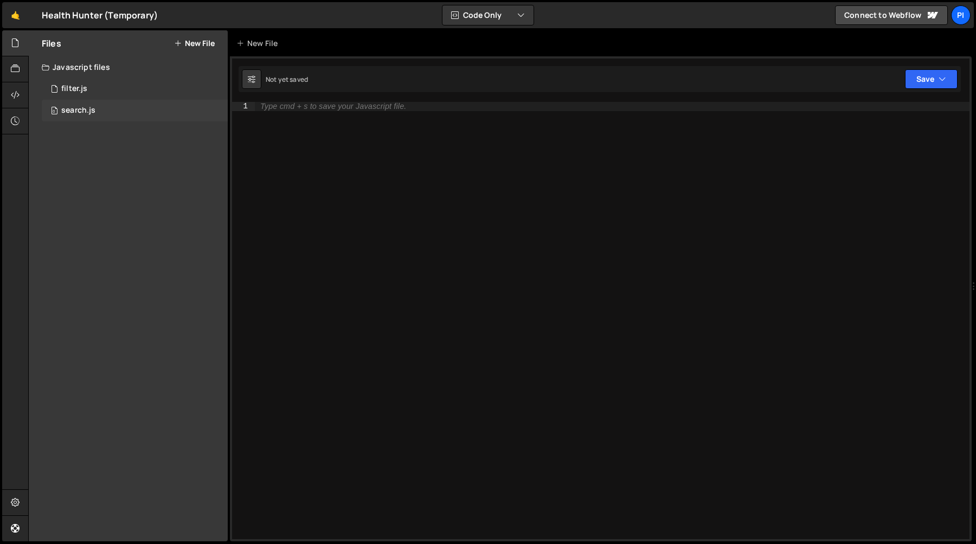
click at [98, 105] on div "0 search.js 0" at bounding box center [135, 111] width 186 height 22
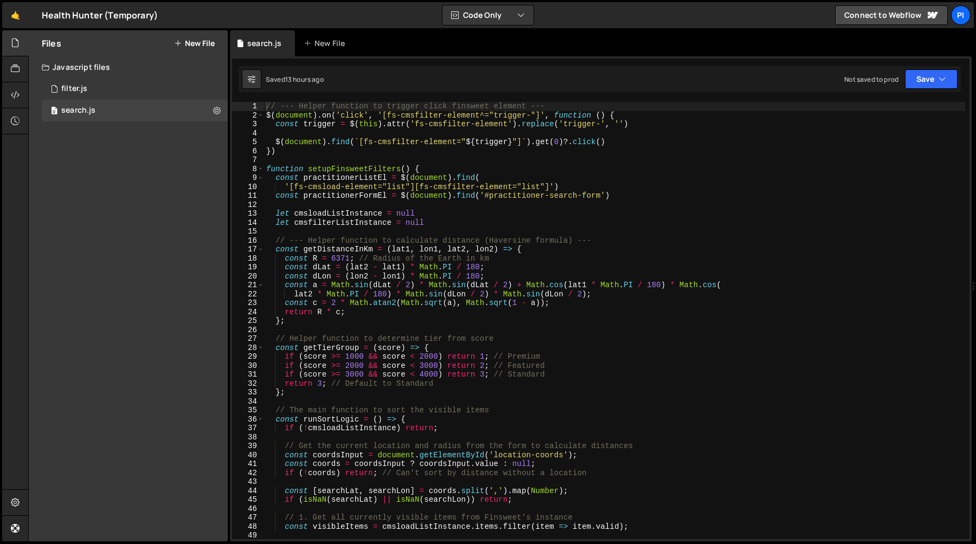
click at [370, 220] on div "// --- Helper function to trigger click finsweet element --- $ ( document ) . o…" at bounding box center [614, 330] width 701 height 456
type textarea "let cmsfilterListInstance = null"
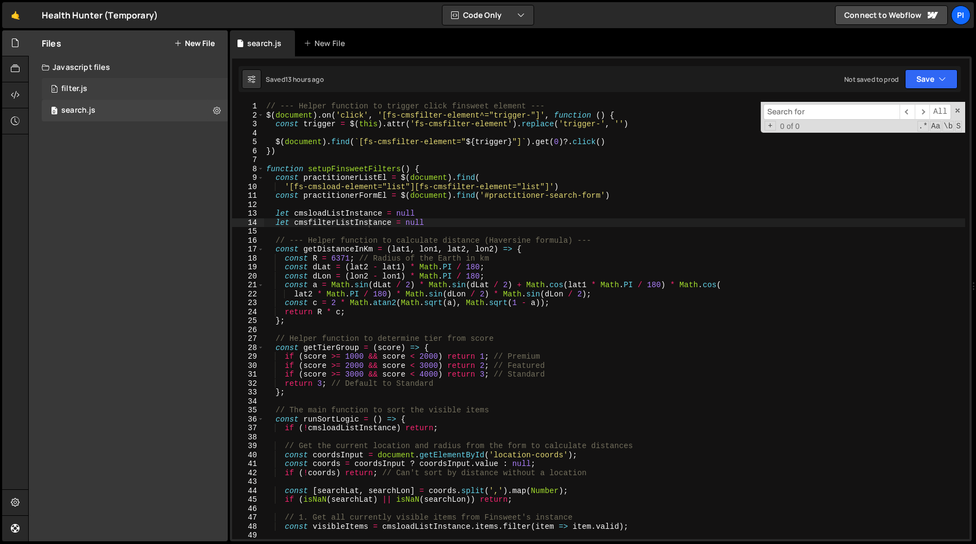
click at [135, 96] on div "0 filter.js 0" at bounding box center [135, 89] width 186 height 22
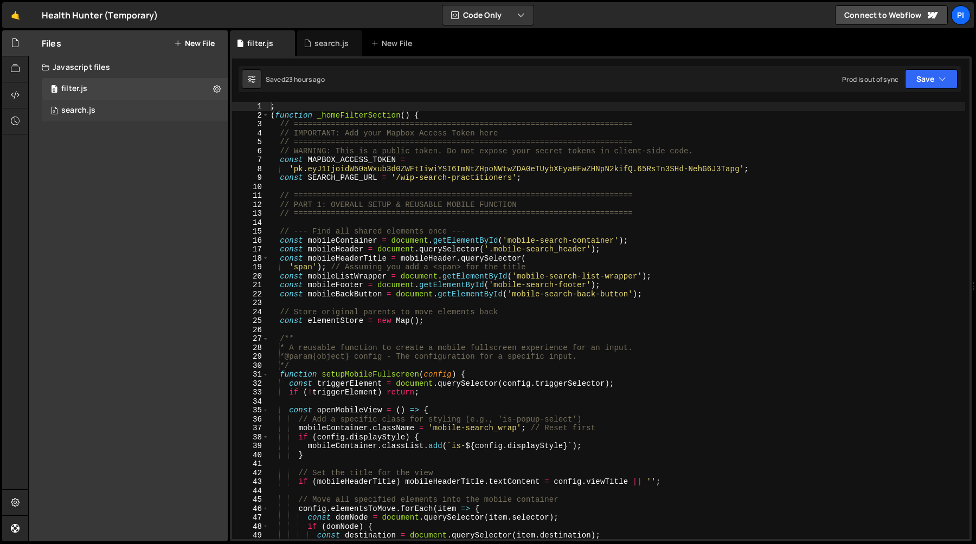
click at [136, 108] on div "0 search.js 0" at bounding box center [135, 111] width 186 height 22
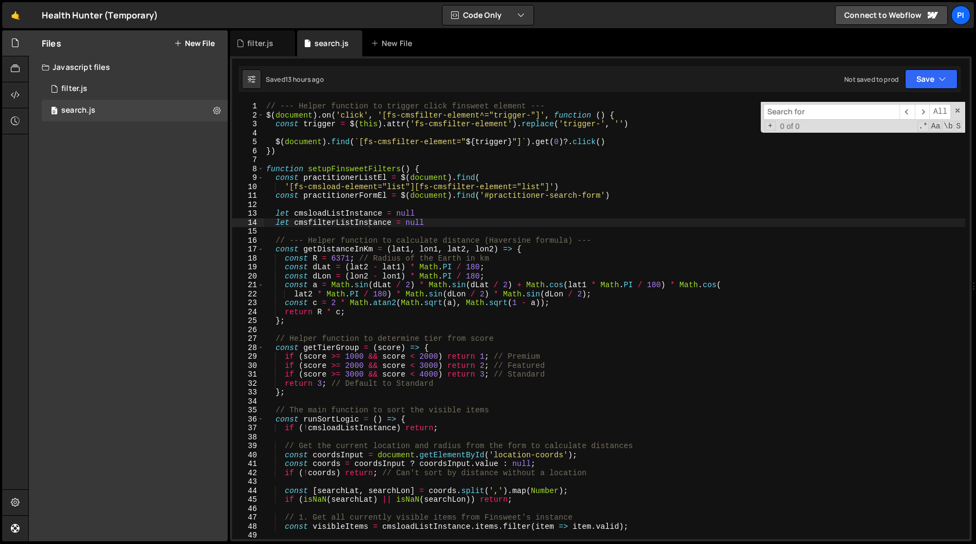
click at [809, 116] on input at bounding box center [832, 112] width 136 height 16
click at [804, 117] on input at bounding box center [832, 112] width 136 height 16
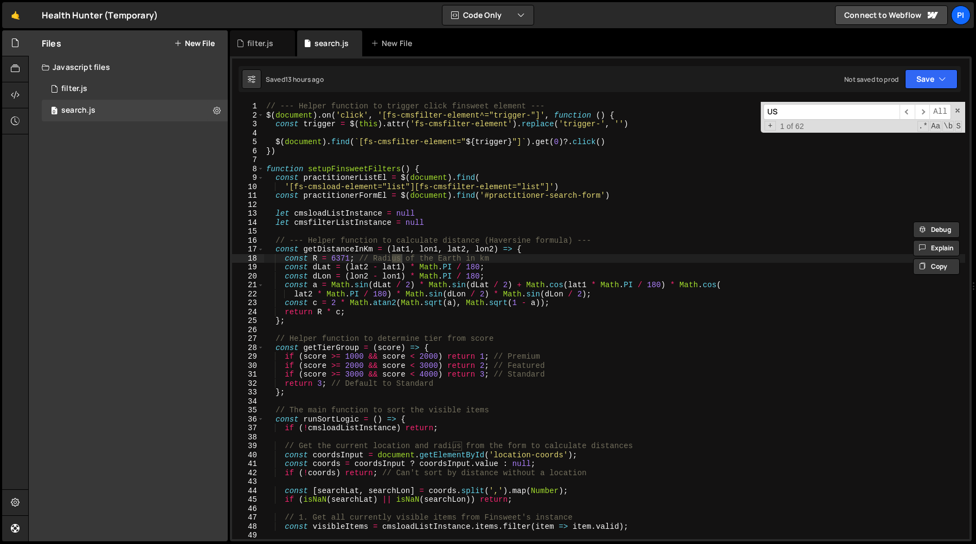
type input "USA"
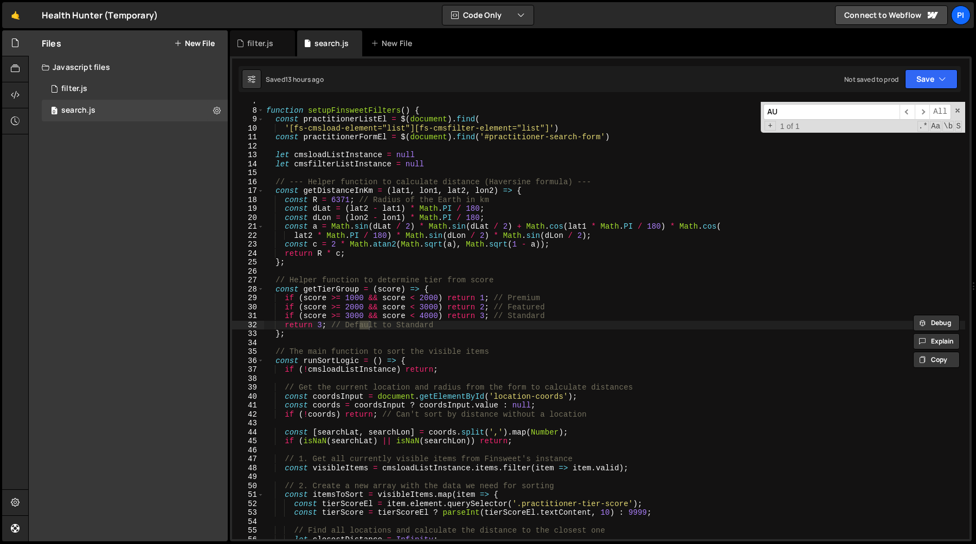
scroll to position [59, 0]
type input "AU"
click at [249, 40] on div "filter.js" at bounding box center [260, 43] width 26 height 11
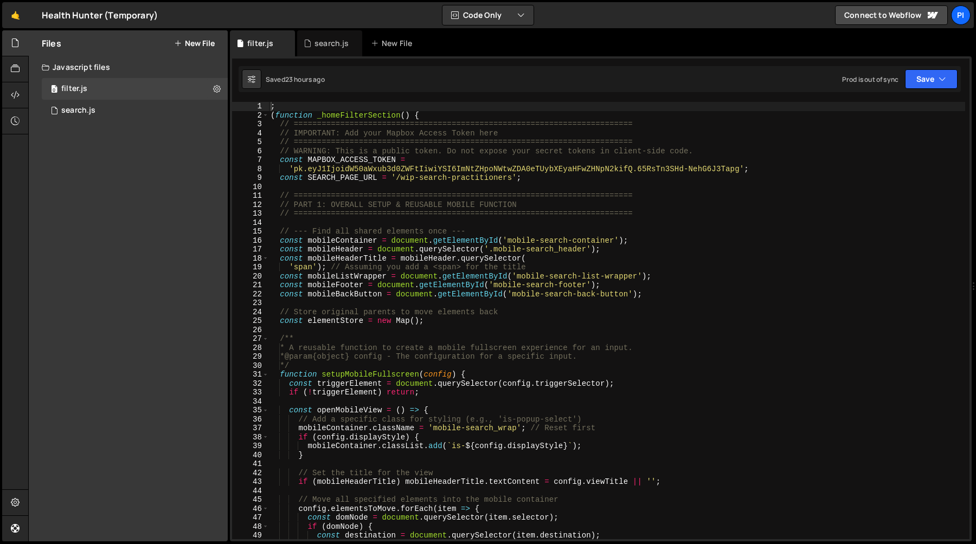
type textarea "const SEARCH_PAGE_URL = '/wip-search-practitioners';"
click at [635, 178] on div "; ( function _homeFilterSection ( ) { // ======================================…" at bounding box center [616, 330] width 697 height 456
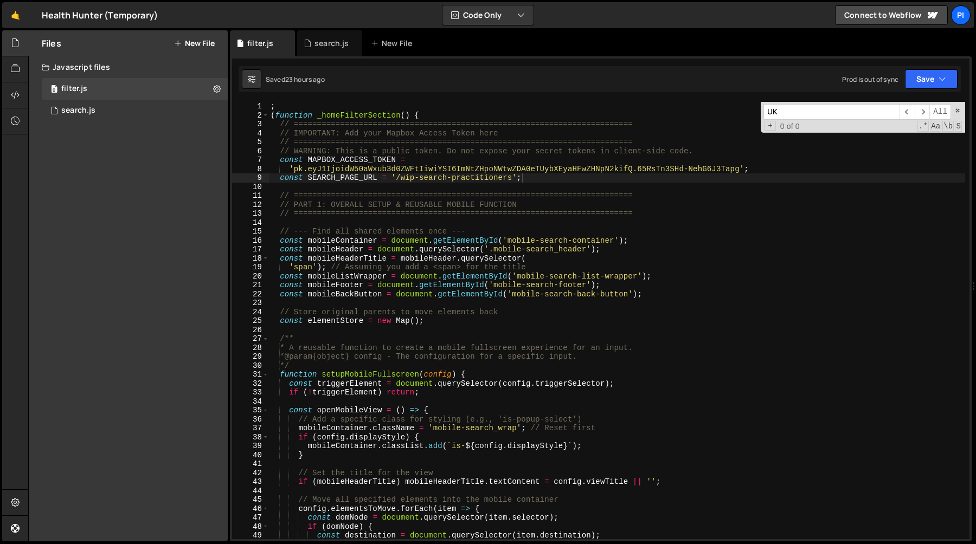
scroll to position [1767, 0]
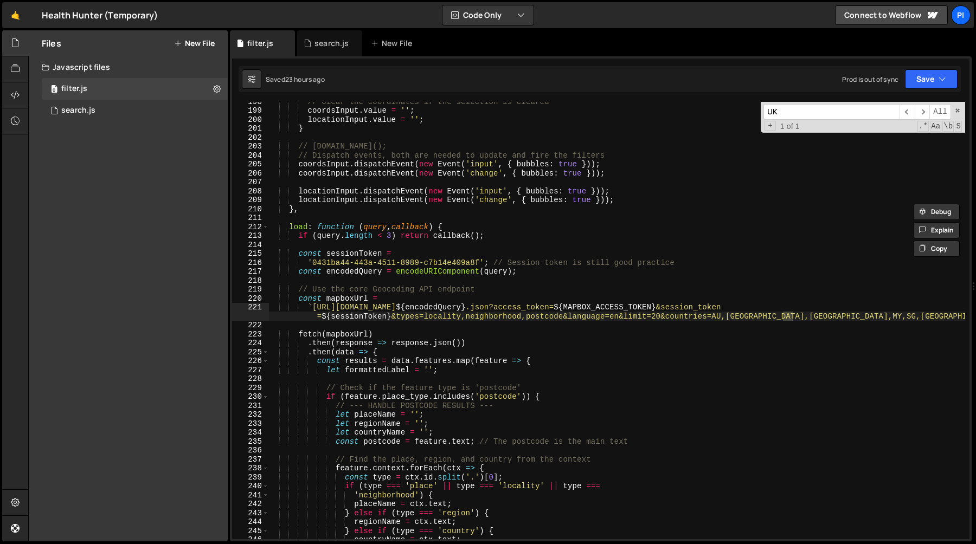
type input "UK"
click at [680, 321] on div "// Clear the coordinates if the selection is cleared coordsInput . value = '' ;…" at bounding box center [616, 325] width 697 height 456
click at [680, 317] on div "// Clear the coordinates if the selection is cleared coordsInput . value = '' ;…" at bounding box center [616, 325] width 697 height 456
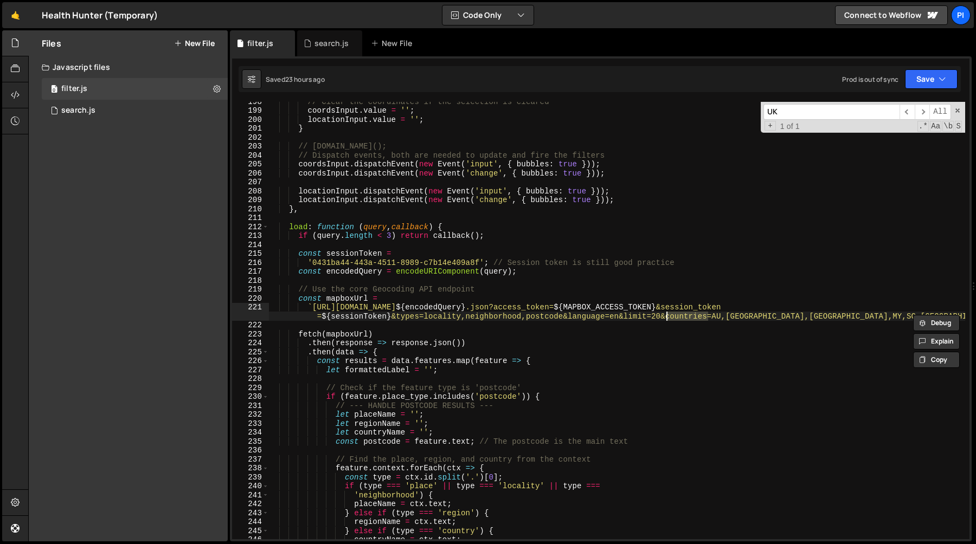
click at [767, 318] on div "// Clear the coordinates if the selection is cleared coordsInput . value = '' ;…" at bounding box center [616, 325] width 697 height 456
click at [840, 318] on div "// Clear the coordinates if the selection is cleared coordsInput . value = '' ;…" at bounding box center [616, 325] width 697 height 456
click at [298, 299] on div "// Clear the coordinates if the selection is cleared coordsInput . value = '' ;…" at bounding box center [616, 325] width 697 height 456
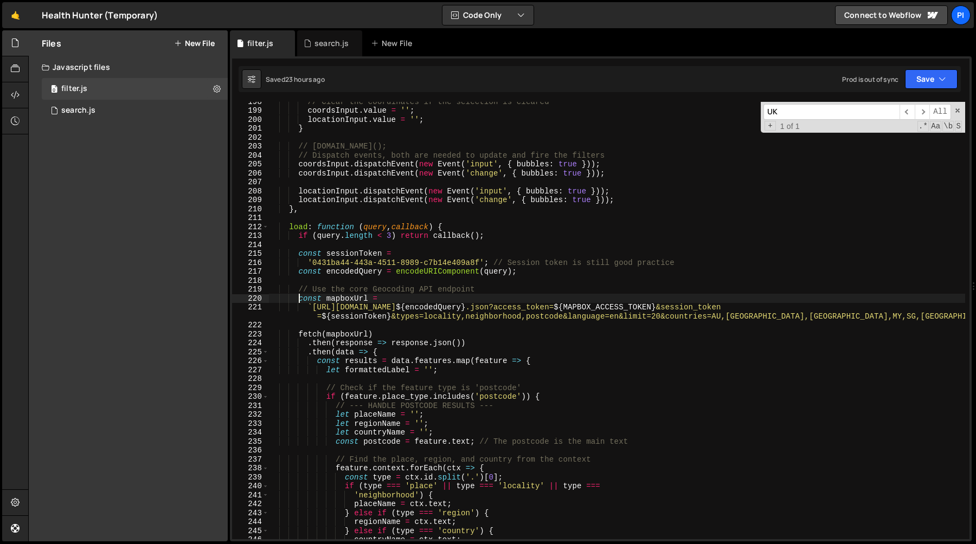
click at [855, 316] on div "// Clear the coordinates if the selection is cleared coordsInput . value = '' ;…" at bounding box center [616, 325] width 697 height 456
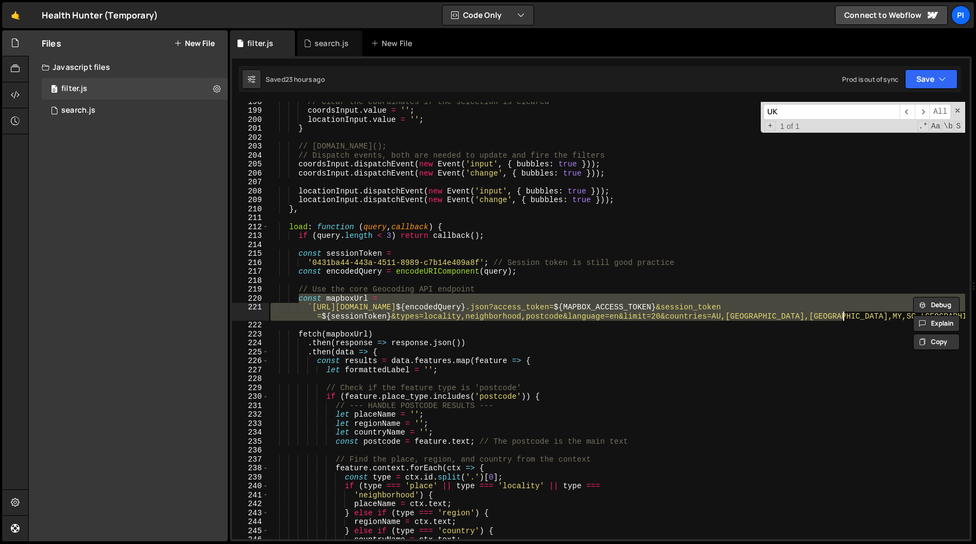
click at [660, 317] on div "// Clear the coordinates if the selection is cleared coordsInput . value = '' ;…" at bounding box center [616, 321] width 697 height 438
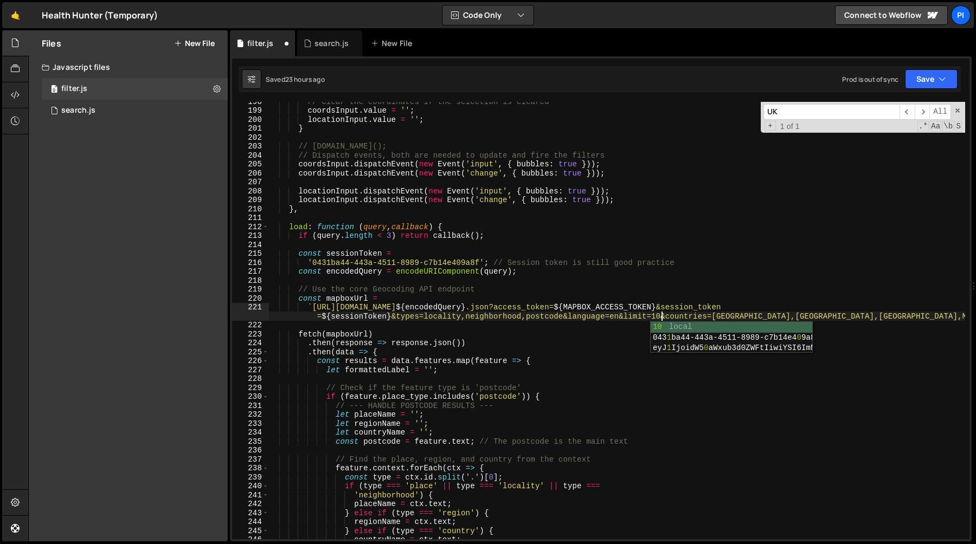
scroll to position [0, 66]
click at [793, 314] on div "// Clear the coordinates if the selection is cleared coordsInput . value = '' ;…" at bounding box center [616, 325] width 697 height 456
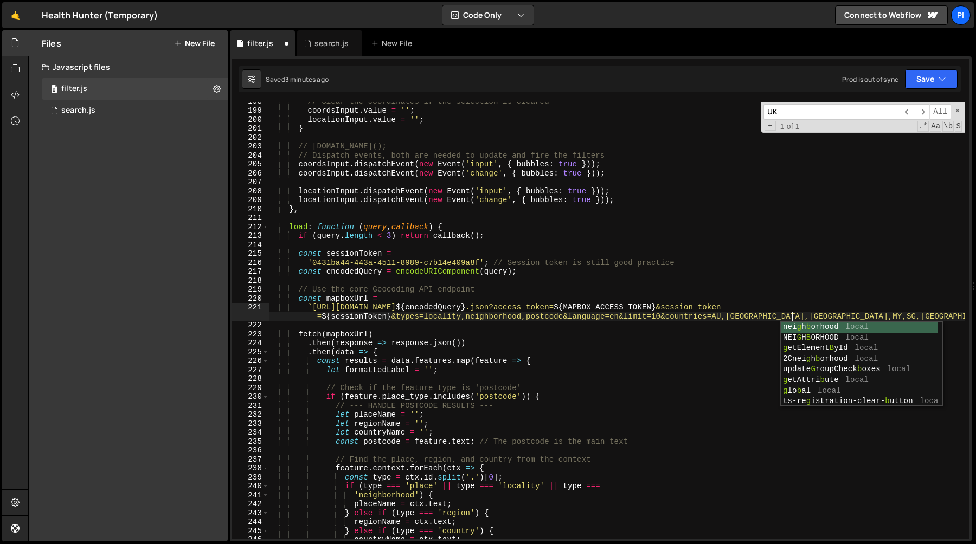
click at [786, 293] on div "// Clear the coordinates if the selection is cleared coordsInput . value = '' ;…" at bounding box center [616, 325] width 697 height 456
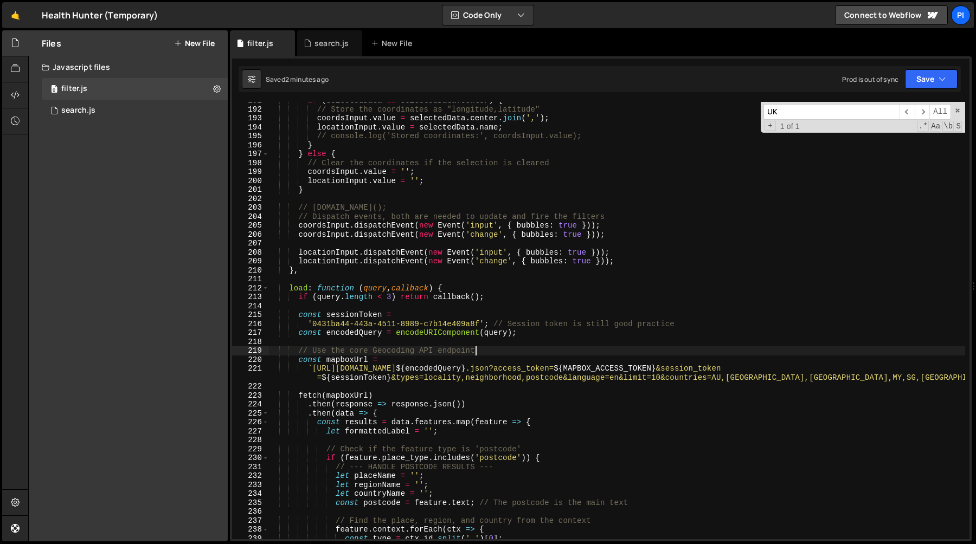
scroll to position [1706, 0]
click at [312, 325] on div "if ( selectedData && selectedData . center ) { // Store the coordinates as "lon…" at bounding box center [616, 324] width 697 height 456
drag, startPoint x: 312, startPoint y: 325, endPoint x: 477, endPoint y: 324, distance: 164.9
click at [477, 324] on div "if ( selectedData && selectedData . center ) { // Store the coordinates as "lon…" at bounding box center [616, 324] width 697 height 456
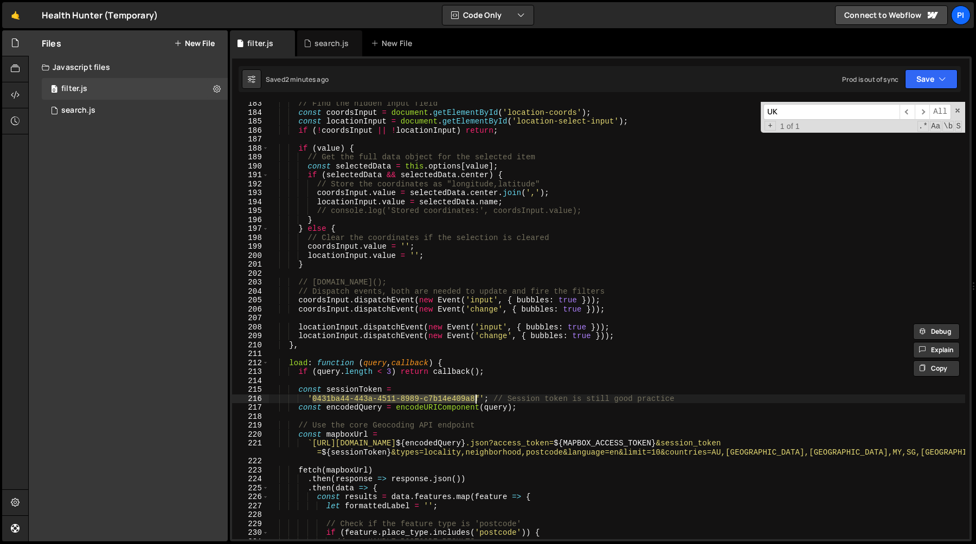
scroll to position [1658, 0]
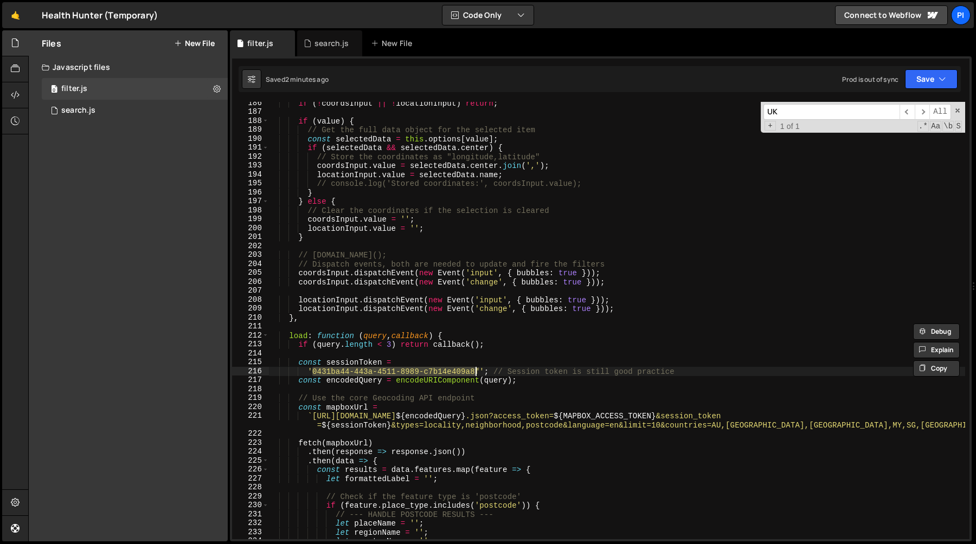
click at [351, 361] on div "if ( ! coordsInput || ! locationInput ) return ; if ( value ) { // Get the full…" at bounding box center [616, 327] width 697 height 456
type textarea "const sessionToken ="
click at [351, 361] on div "if ( ! coordsInput || ! locationInput ) return ; if ( value ) { // Get the full…" at bounding box center [616, 327] width 697 height 456
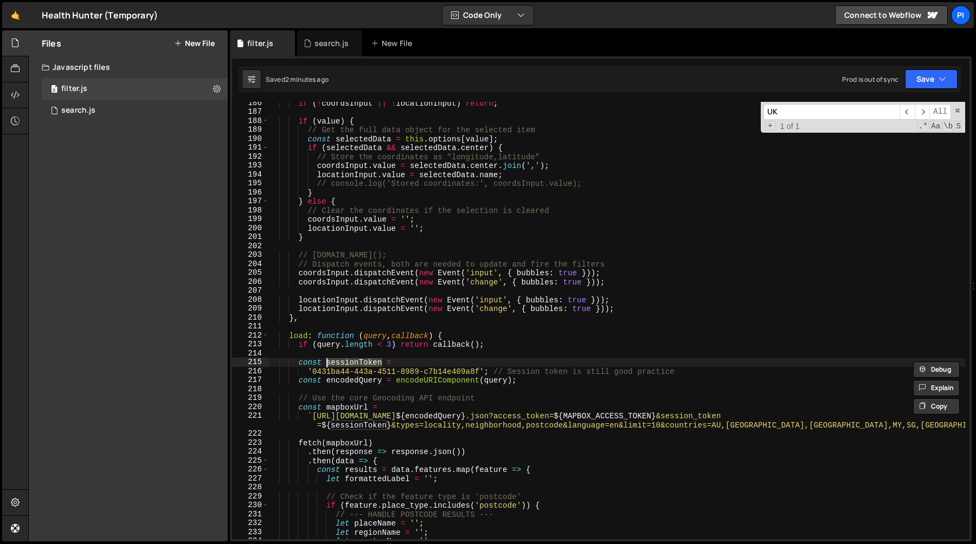
type input "sessionToken"
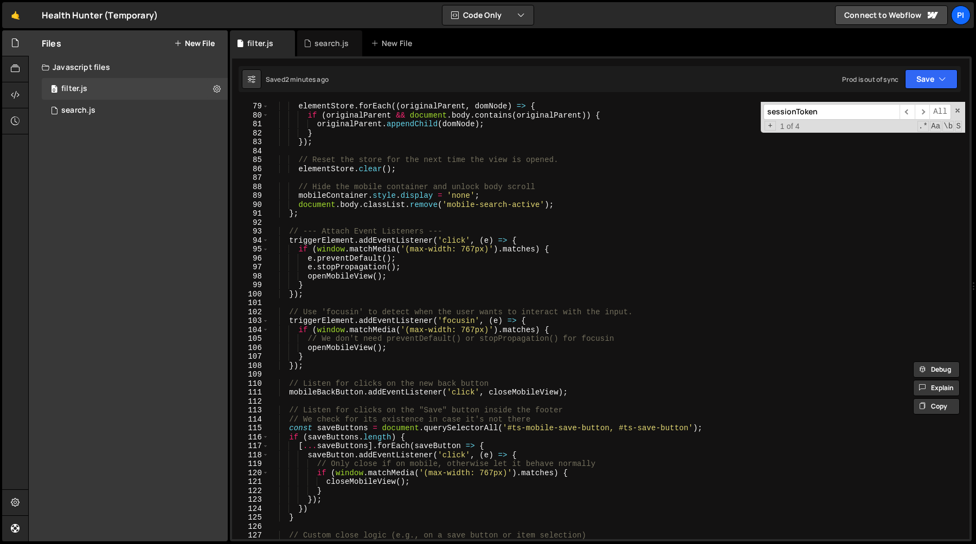
scroll to position [0, 0]
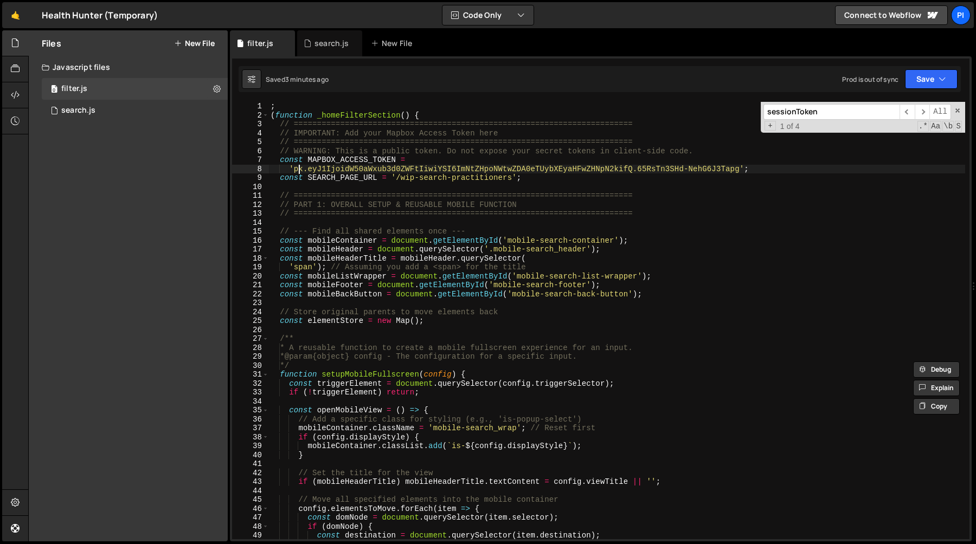
click at [297, 168] on div "; ( function _homeFilterSection ( ) { // ======================================…" at bounding box center [616, 330] width 697 height 456
click at [295, 169] on div "; ( function _homeFilterSection ( ) { // ======================================…" at bounding box center [616, 330] width 697 height 456
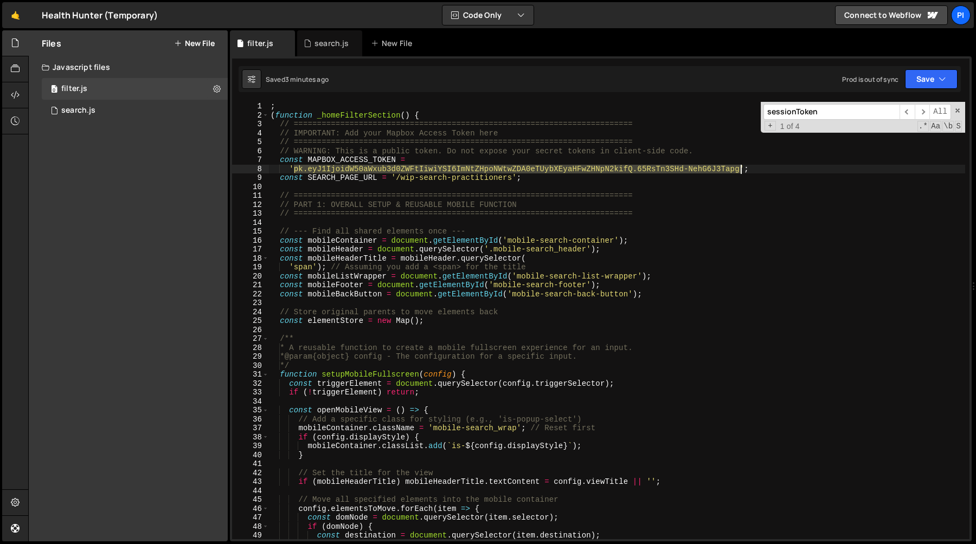
click at [741, 172] on div "; ( function _homeFilterSection ( ) { // ======================================…" at bounding box center [616, 330] width 697 height 456
paste textarea "// WARNING: This is a public token. Do not expose your secret tokens in client-…"
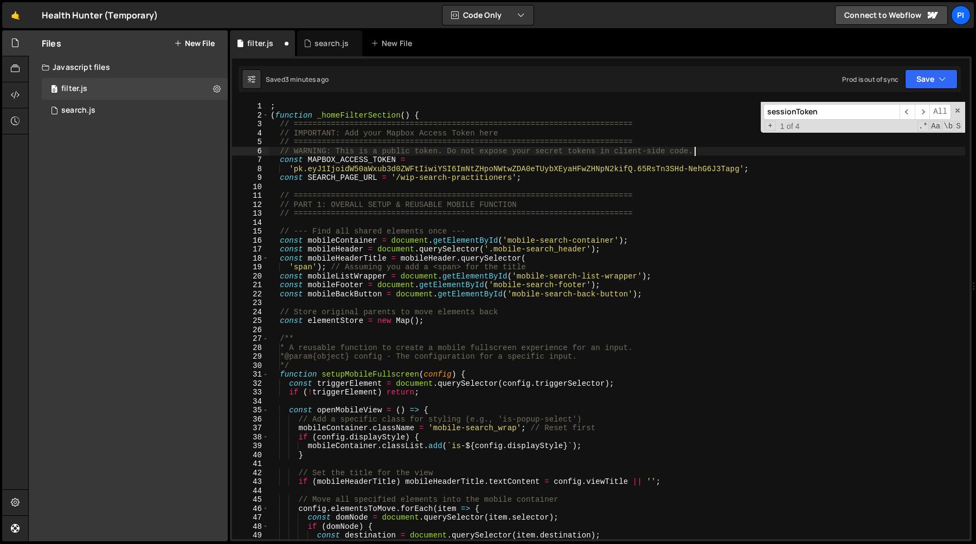
click at [731, 152] on div "; ( function _homeFilterSection ( ) { // ======================================…" at bounding box center [616, 330] width 697 height 456
type textarea "// WARNING: This is a public token. Do not expose your secret tokens in client-…"
click at [926, 113] on span "​" at bounding box center [922, 112] width 15 height 16
